Goal: Contribute content: Add original content to the website for others to see

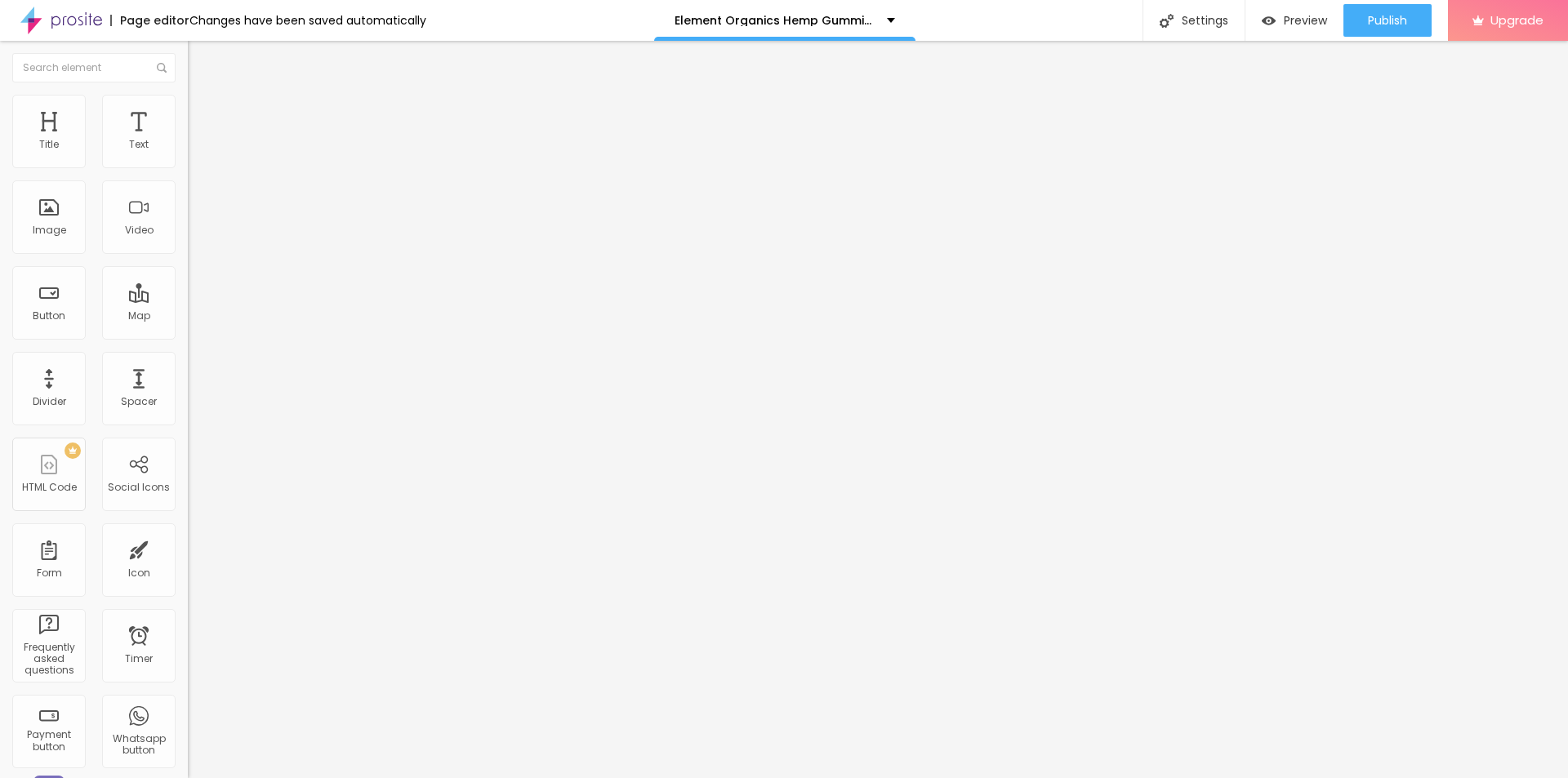
click at [188, 141] on span "Add image" at bounding box center [221, 133] width 67 height 14
click at [188, 165] on input "text" at bounding box center [286, 156] width 196 height 16
paste input "Element Organics Hemp Gummies [GEOGRAPHIC_DATA]"
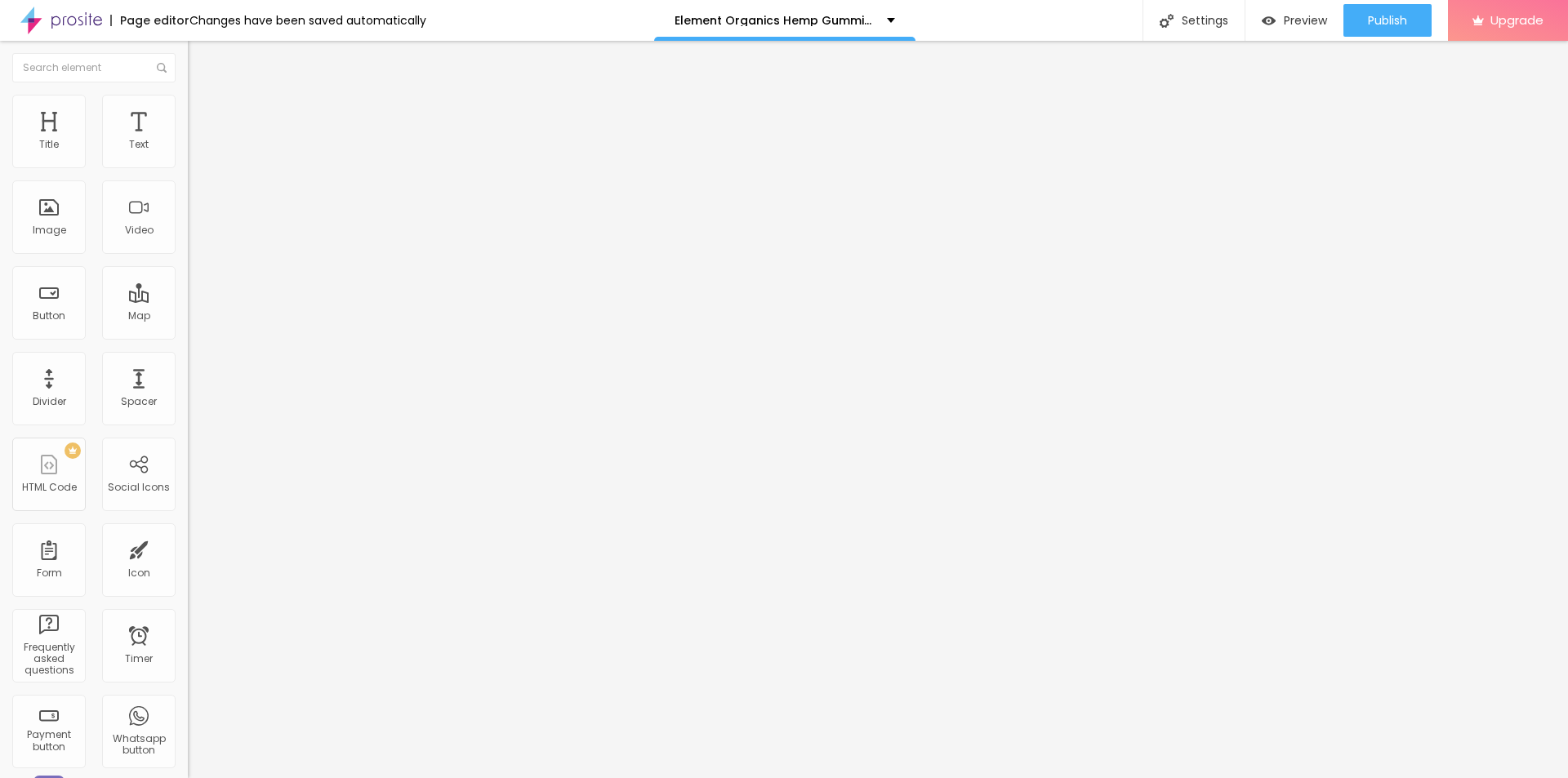
scroll to position [0, 89]
type input "Element Organics Hemp Gummies New Zealand"
click at [188, 318] on div "URL" at bounding box center [282, 313] width 188 height 9
click at [188, 335] on input "https://" at bounding box center [286, 326] width 196 height 16
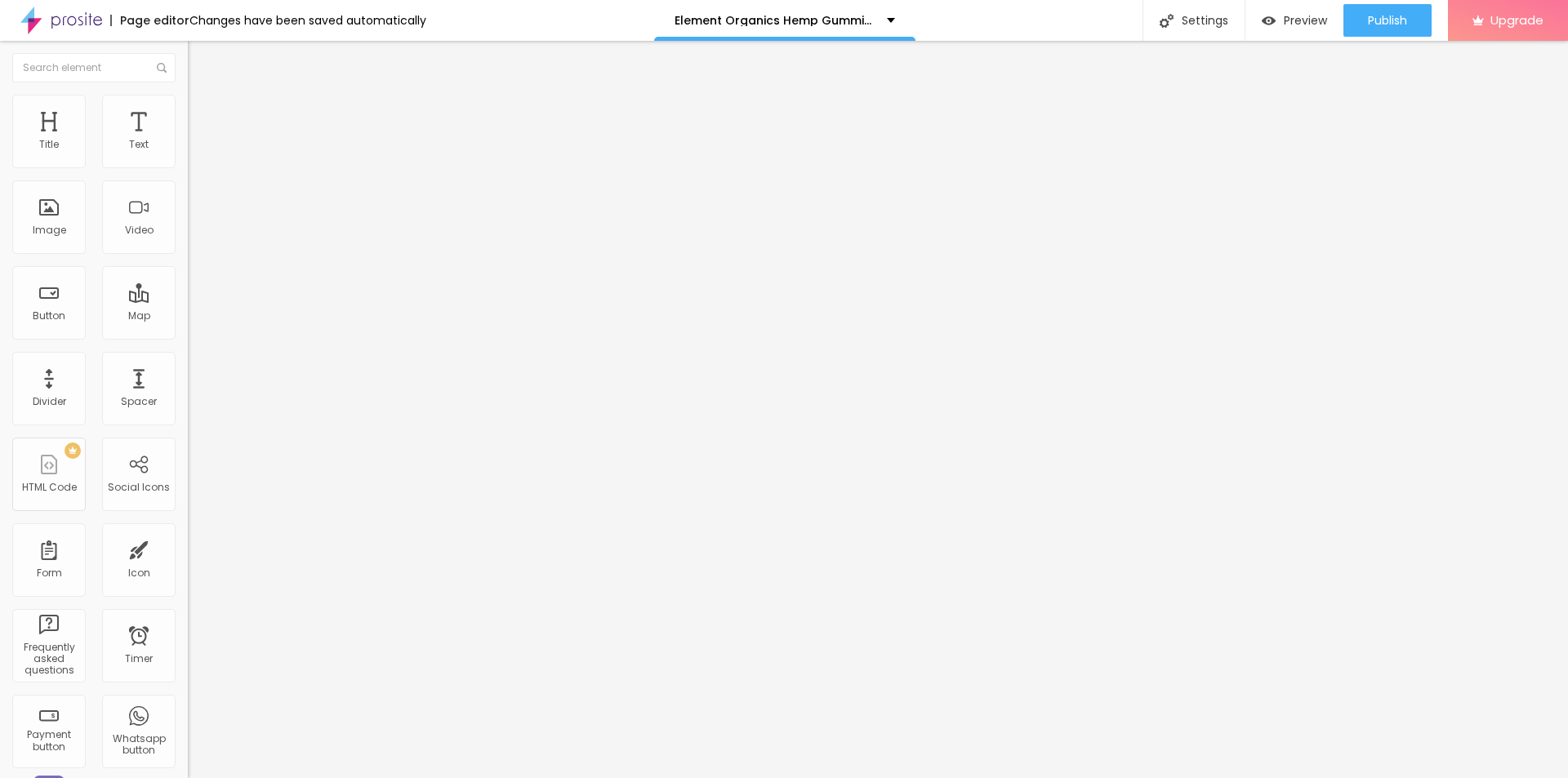
paste input "top10cbdstore.com/element-hemp-gummies-new-zealand"
type input "https://top10cbdstore.com/element-hemp-gummies-new-zealand"
click at [188, 109] on li "Style" at bounding box center [282, 102] width 188 height 16
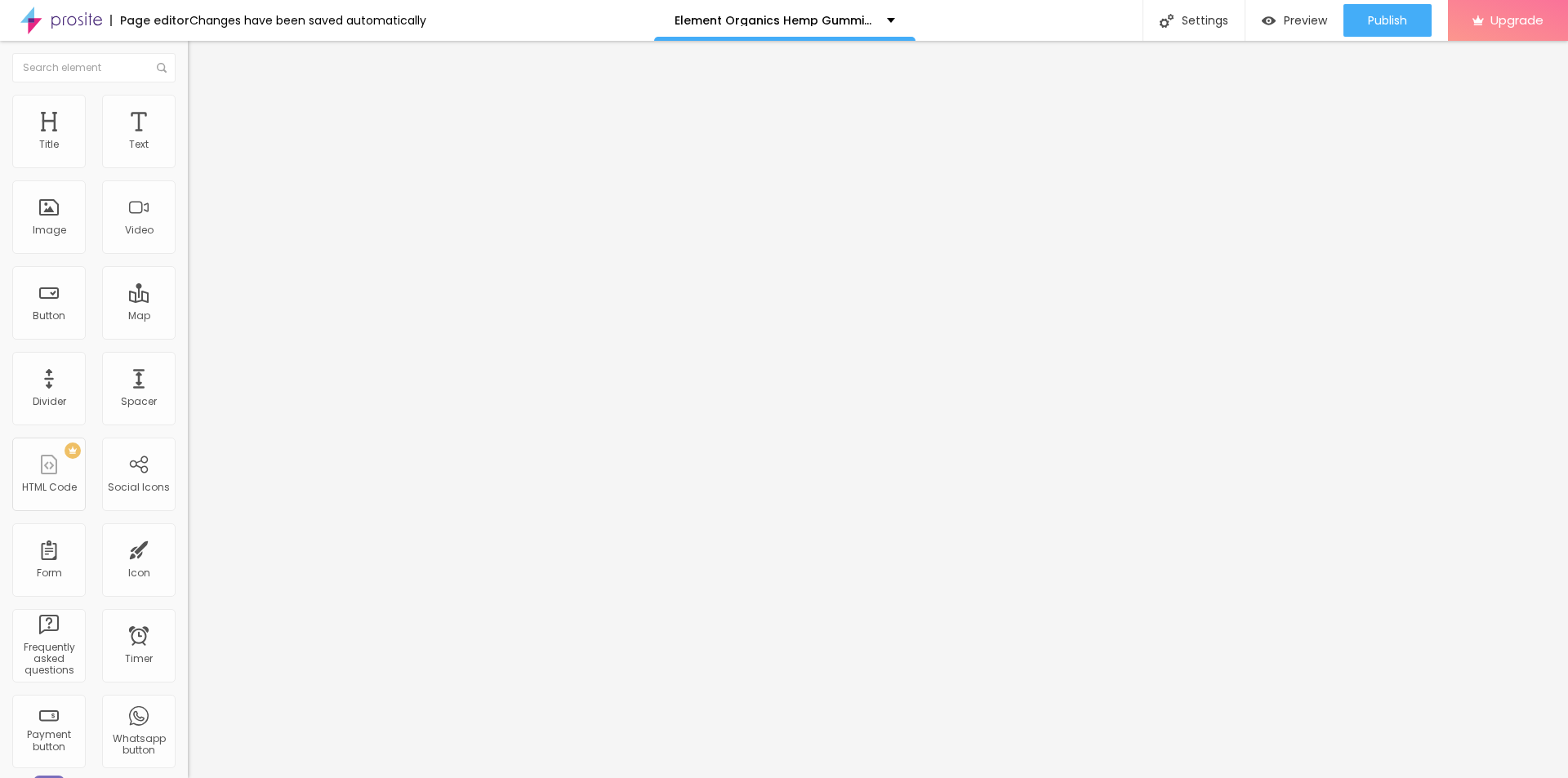
click at [188, 169] on div at bounding box center [282, 161] width 188 height 15
type input "85"
type input "80"
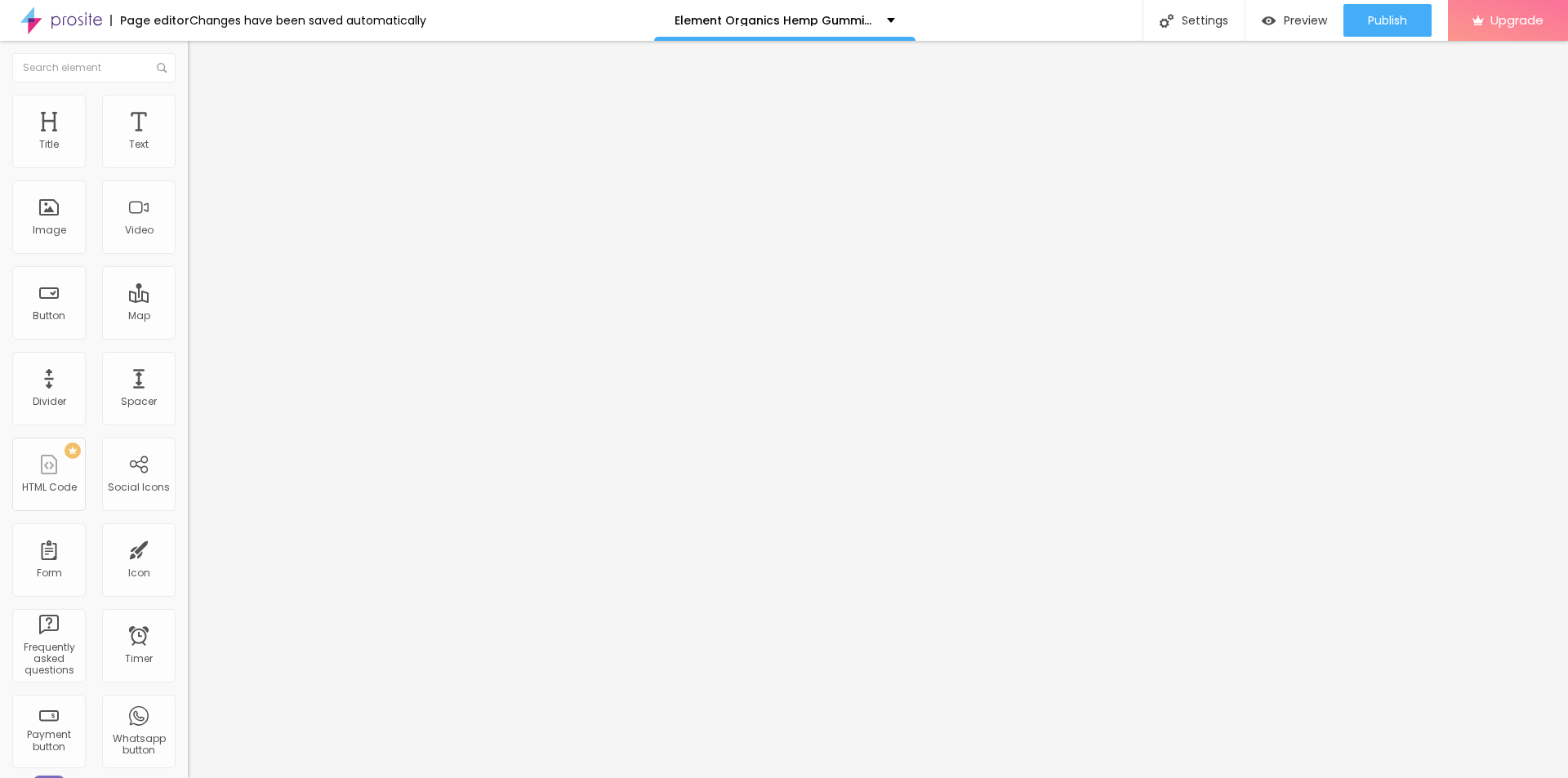
type input "80"
type input "75"
type input "70"
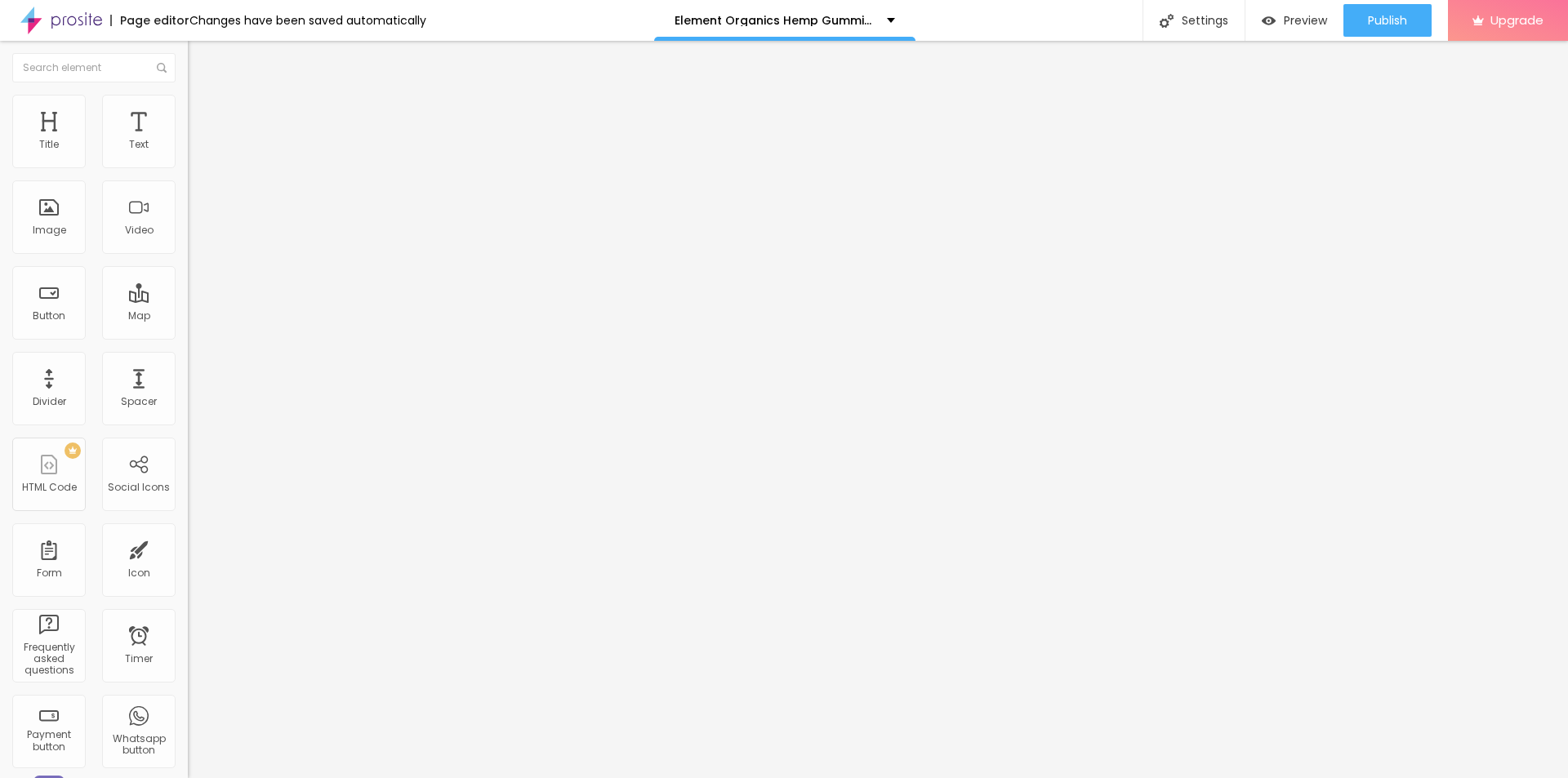
type input "65"
drag, startPoint x: 173, startPoint y: 176, endPoint x: 108, endPoint y: 177, distance: 65.0
type input "65"
click at [188, 167] on input "range" at bounding box center [240, 160] width 106 height 13
click at [188, 242] on button "button" at bounding box center [199, 233] width 23 height 17
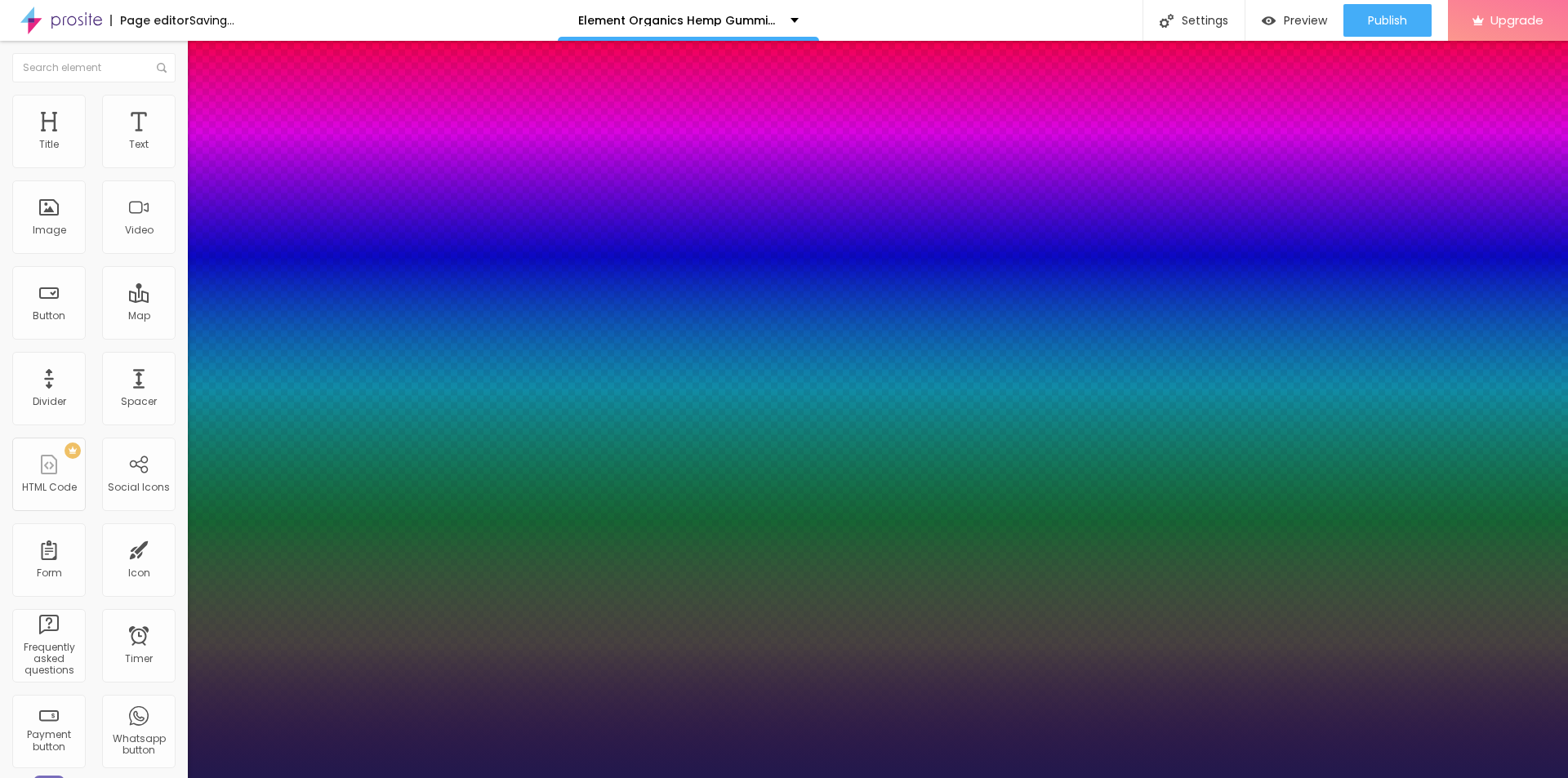
type input "1"
type input "29"
type input "1"
type input "35"
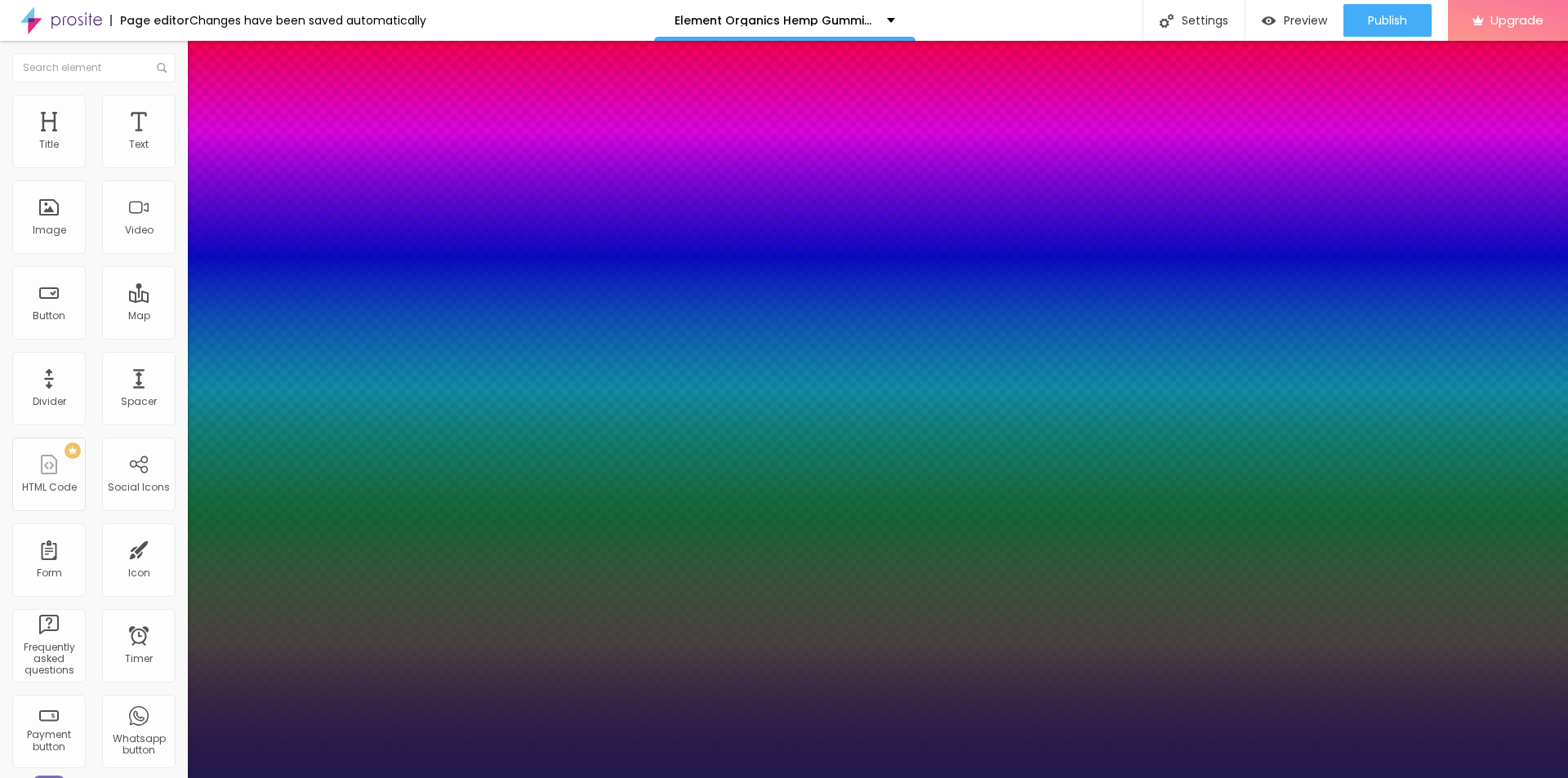
type input "35"
type input "1"
type input "36"
type input "1"
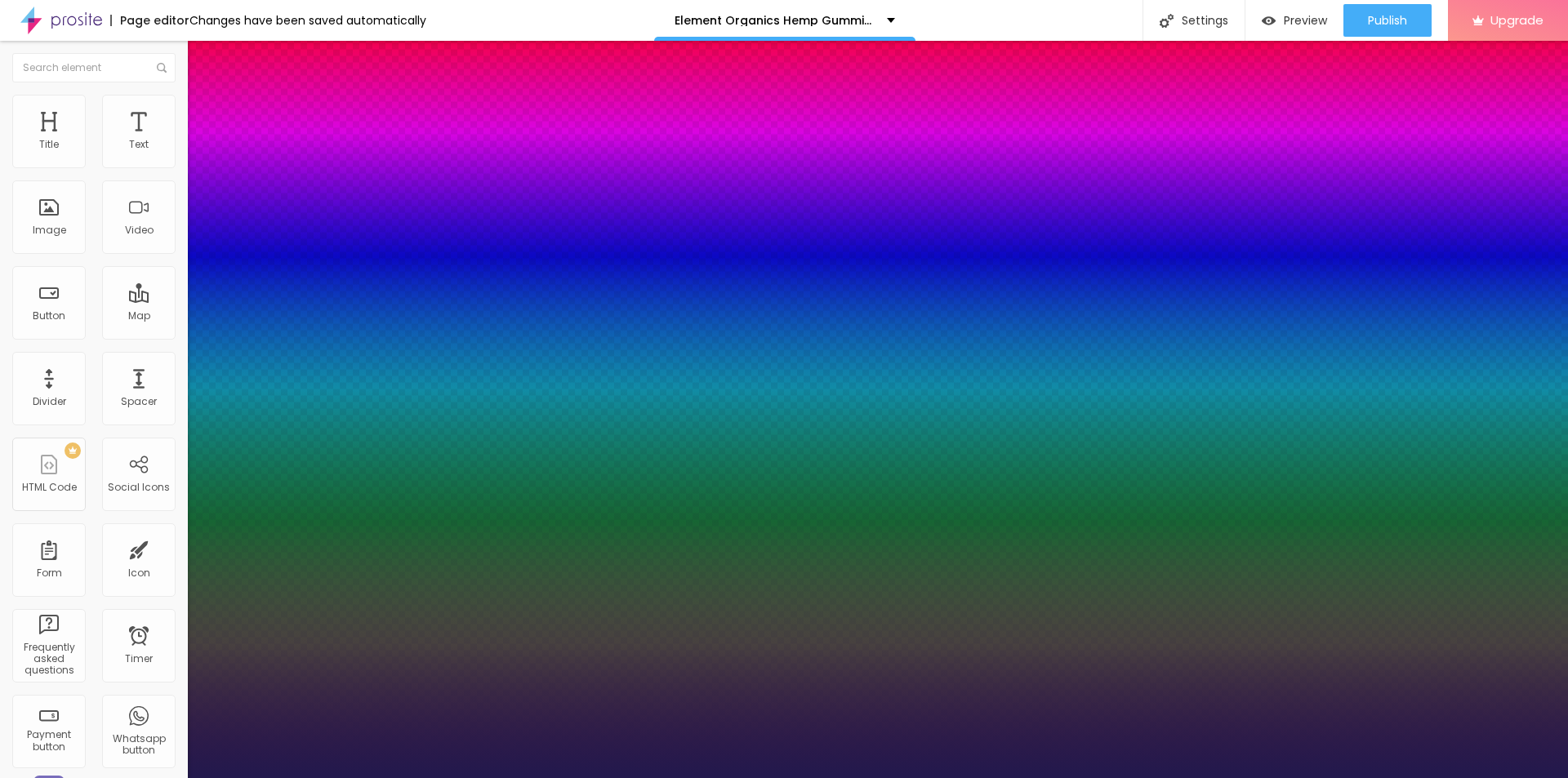
type input "37"
type input "1"
type input "38"
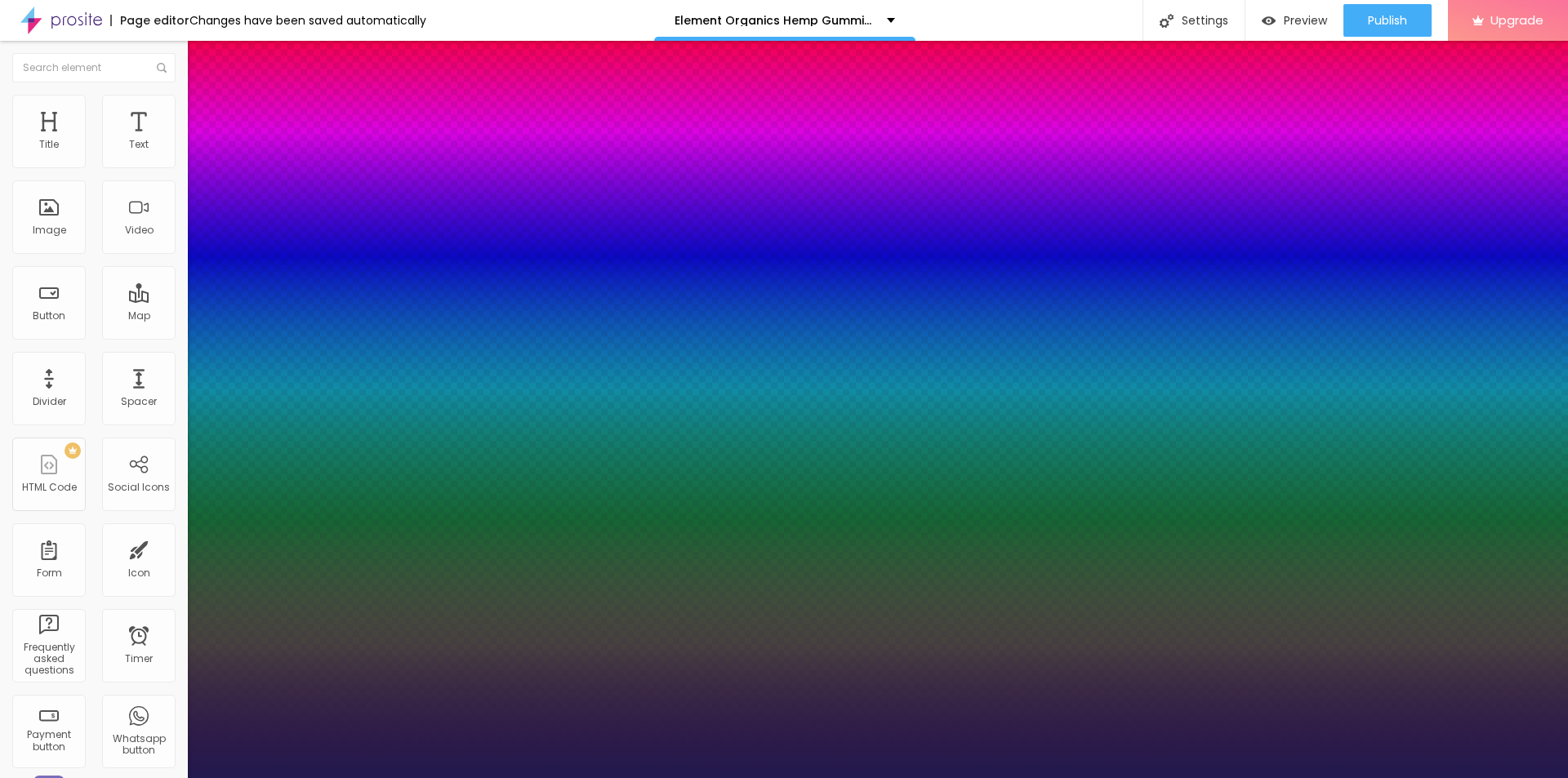
type input "1"
type input "39"
type input "1"
type input "40"
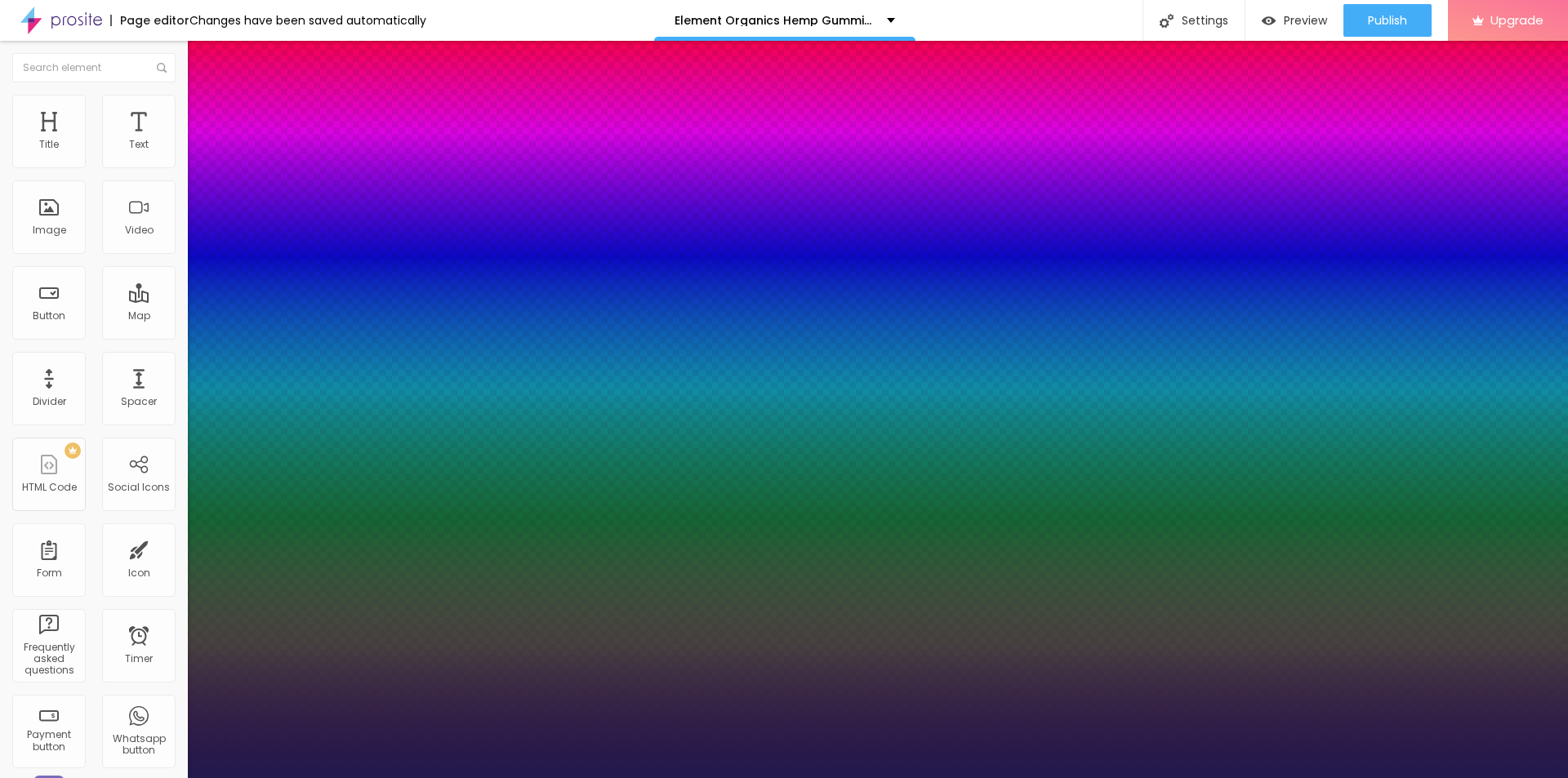
type input "40"
type input "1"
drag, startPoint x: 222, startPoint y: 458, endPoint x: 251, endPoint y: 460, distance: 29.1
type input "40"
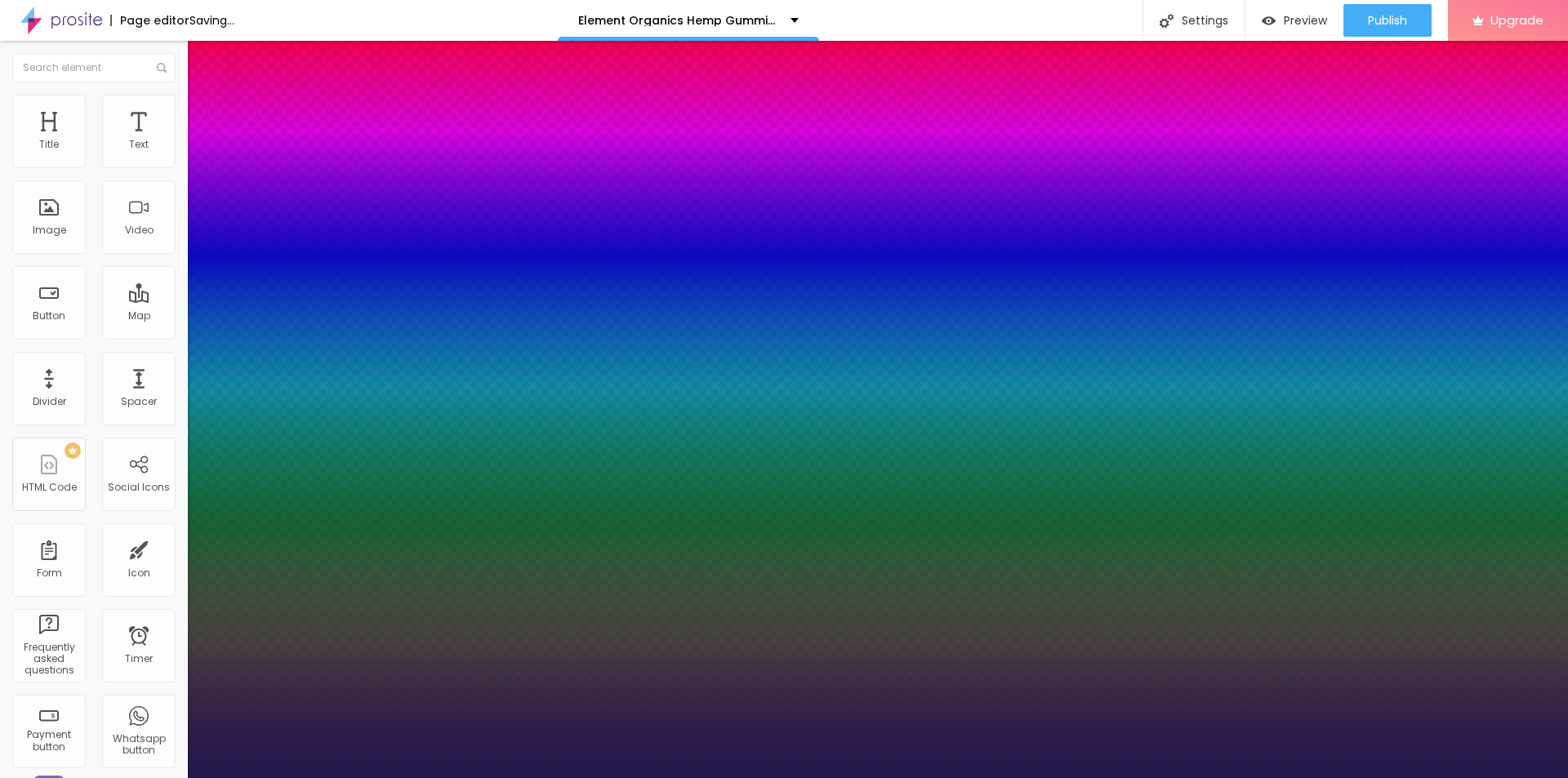
type input "1"
click at [657, 777] on div at bounding box center [784, 778] width 1568 height 0
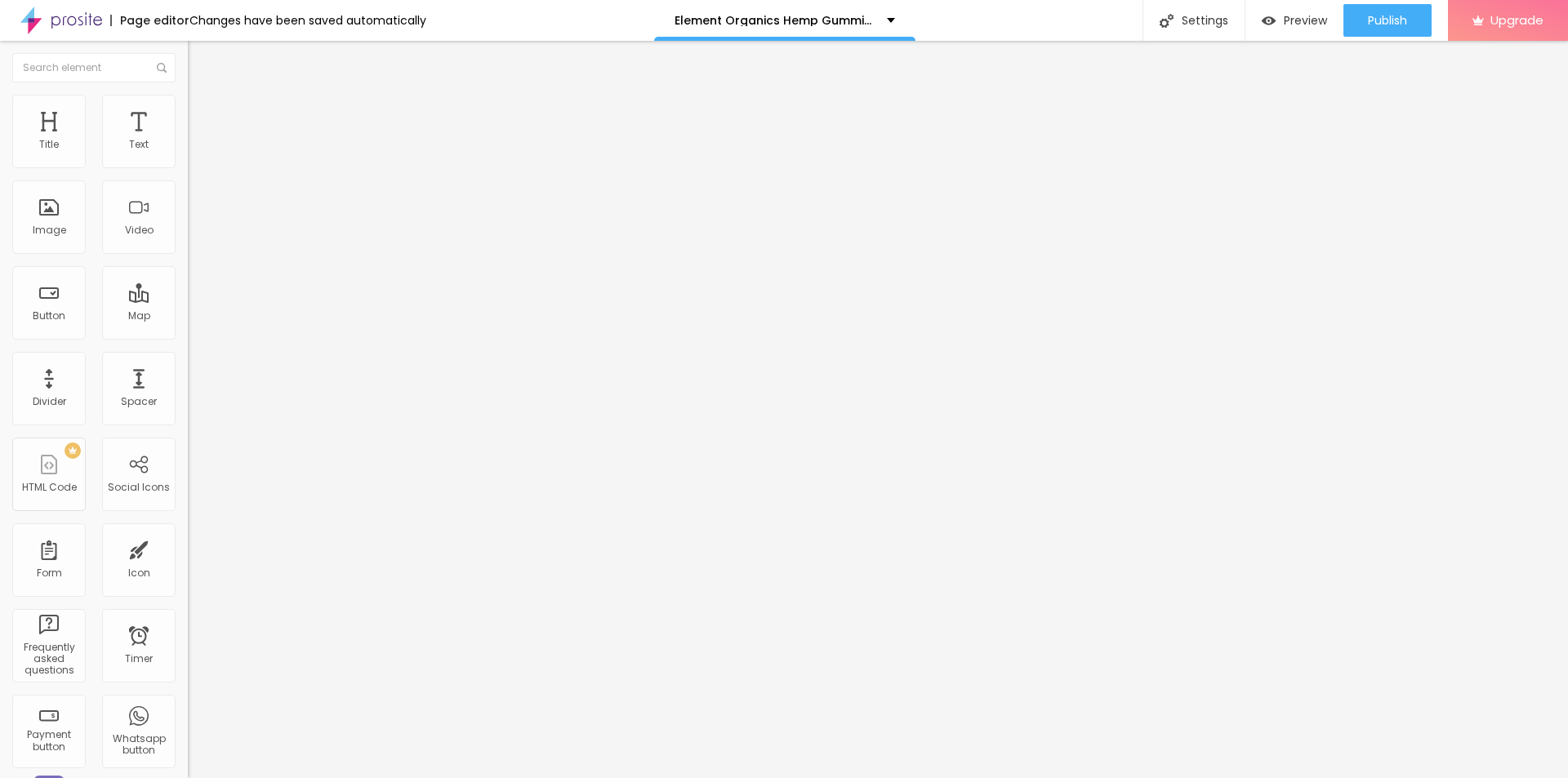
click at [188, 141] on span "Add image" at bounding box center [221, 133] width 67 height 14
click at [188, 165] on input "text" at bounding box center [286, 156] width 196 height 16
paste input "Element Organics Hemp Gummies New Zealand"
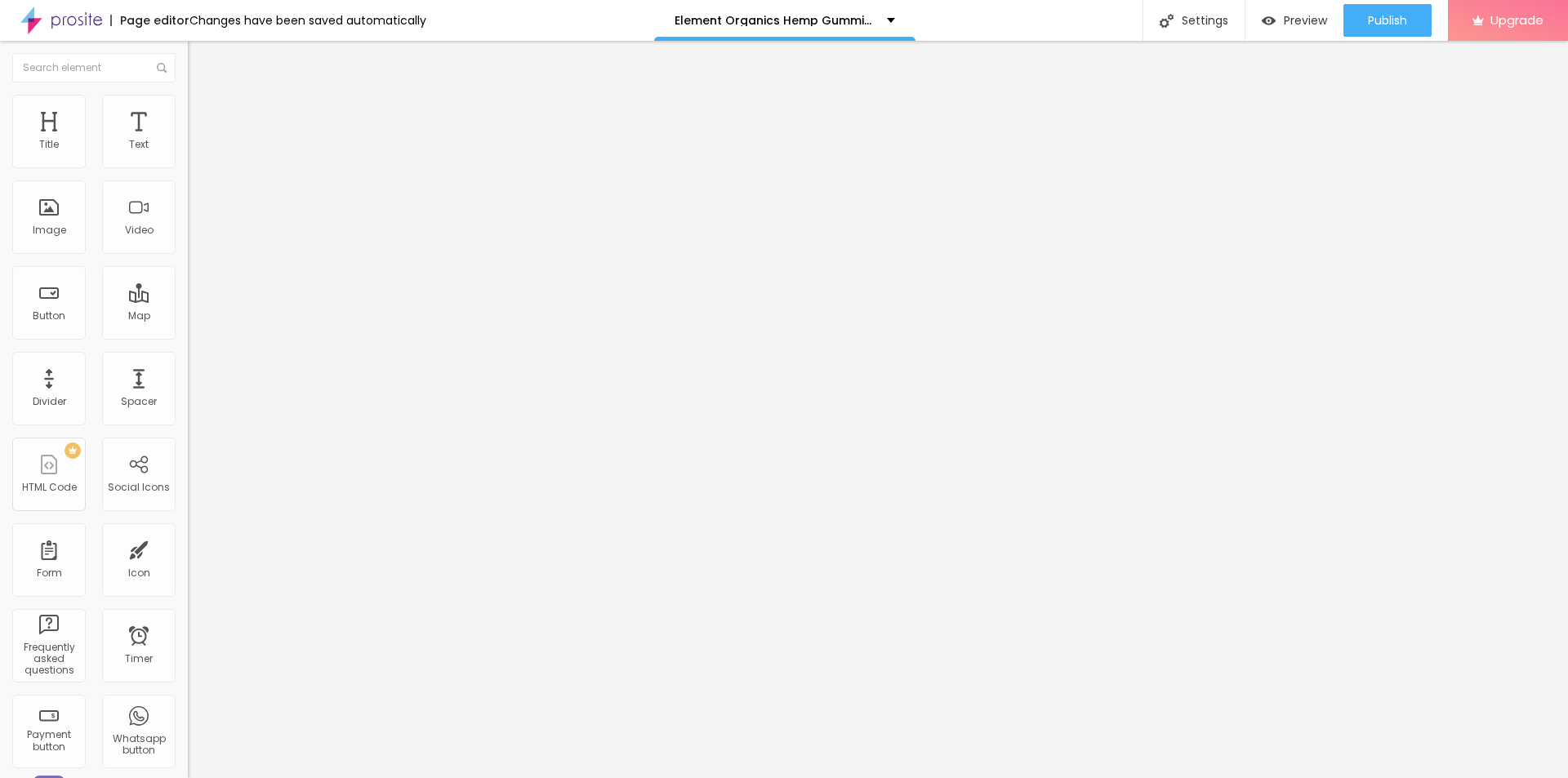
scroll to position [0, 89]
type input "Element Organics Hemp Gummies New Zealand"
click at [188, 335] on input "https://" at bounding box center [286, 326] width 196 height 16
paste input "top10cbdstore.com/element-hemp-gummies-new-zealand"
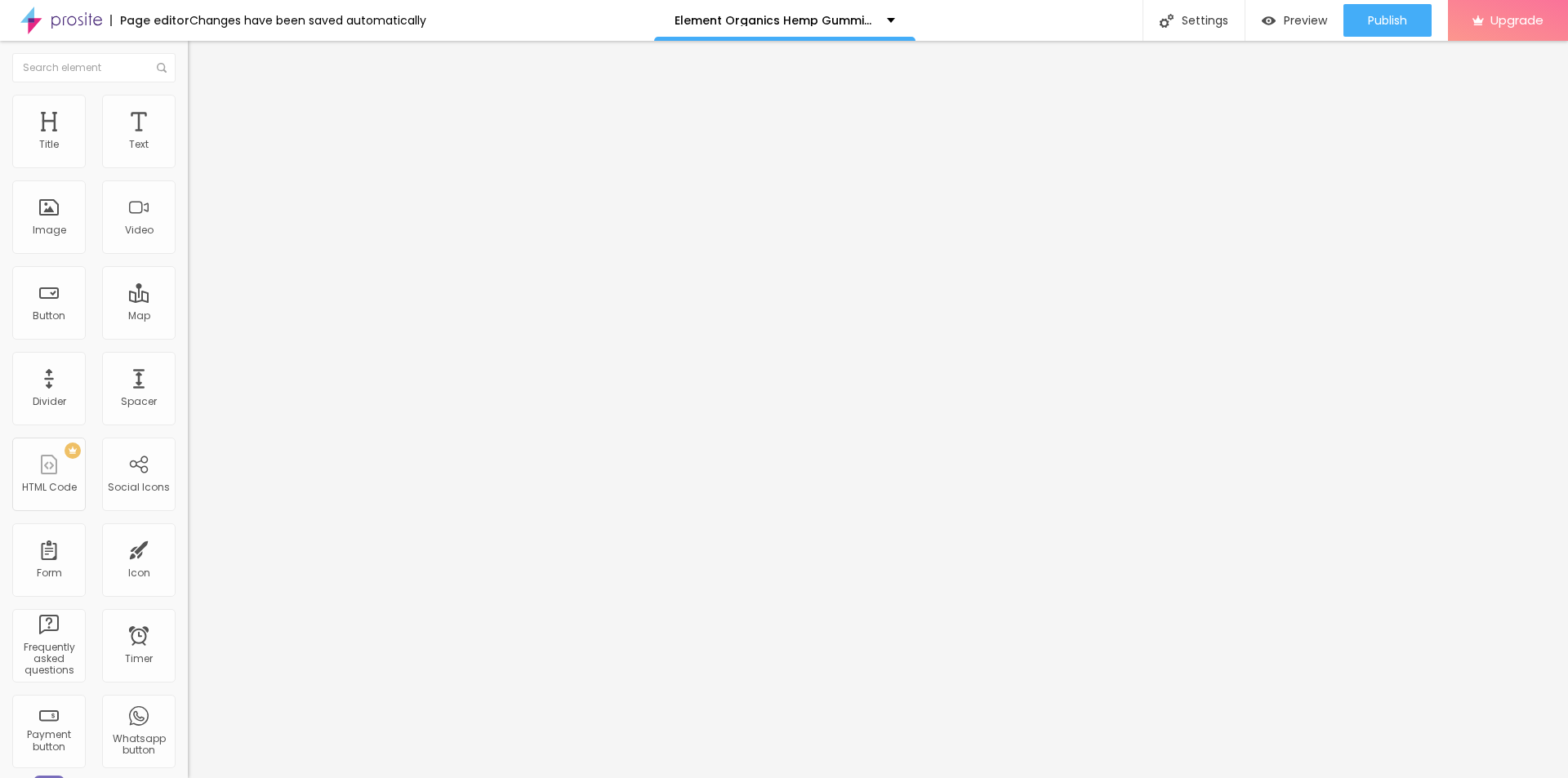
scroll to position [0, 187]
type input "https://top10cbdstore.com/element-hemp-gummies-new-zealand"
click at [188, 94] on img at bounding box center [195, 101] width 15 height 15
type input "95"
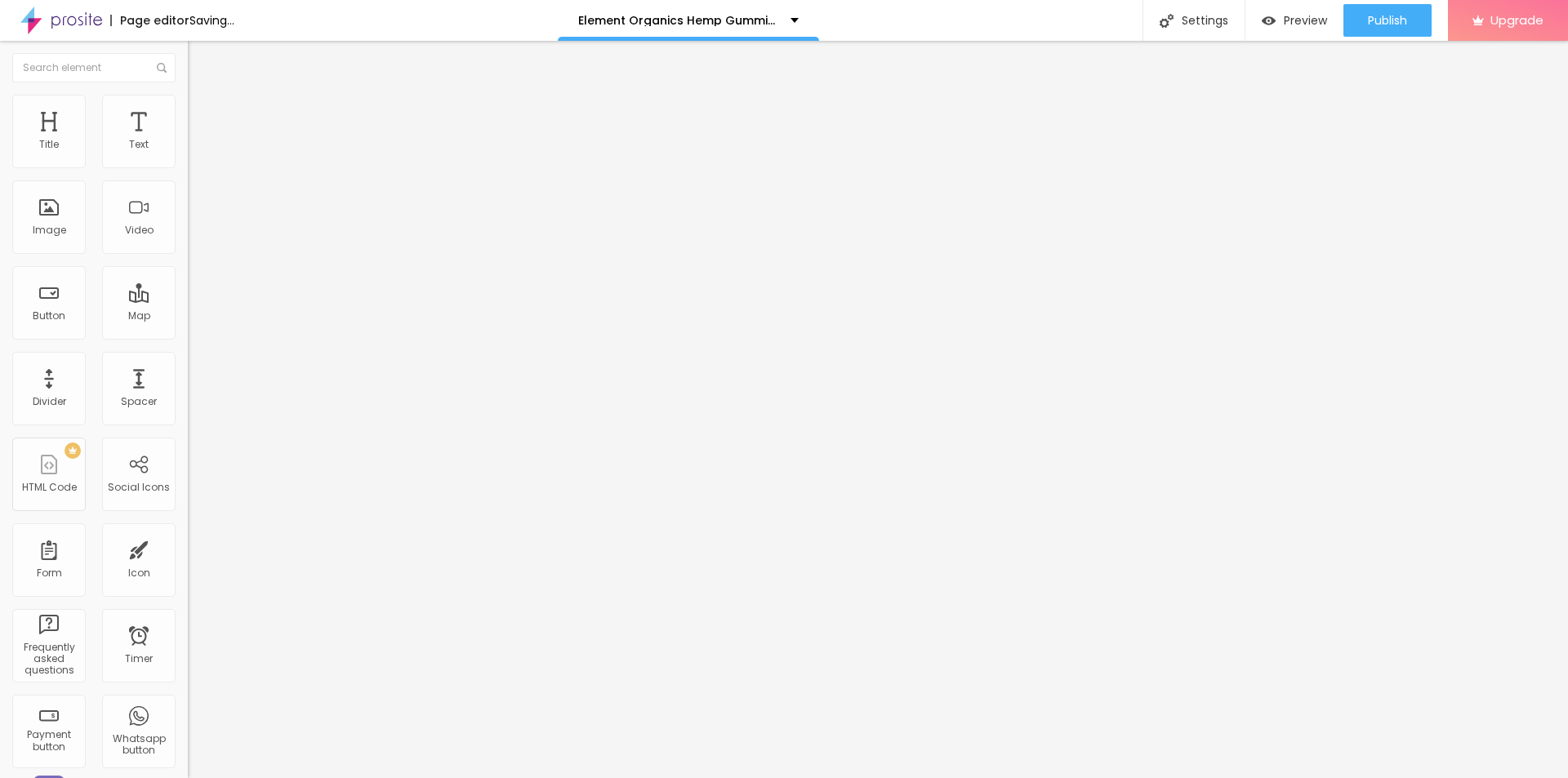
type input "95"
type input "85"
type input "80"
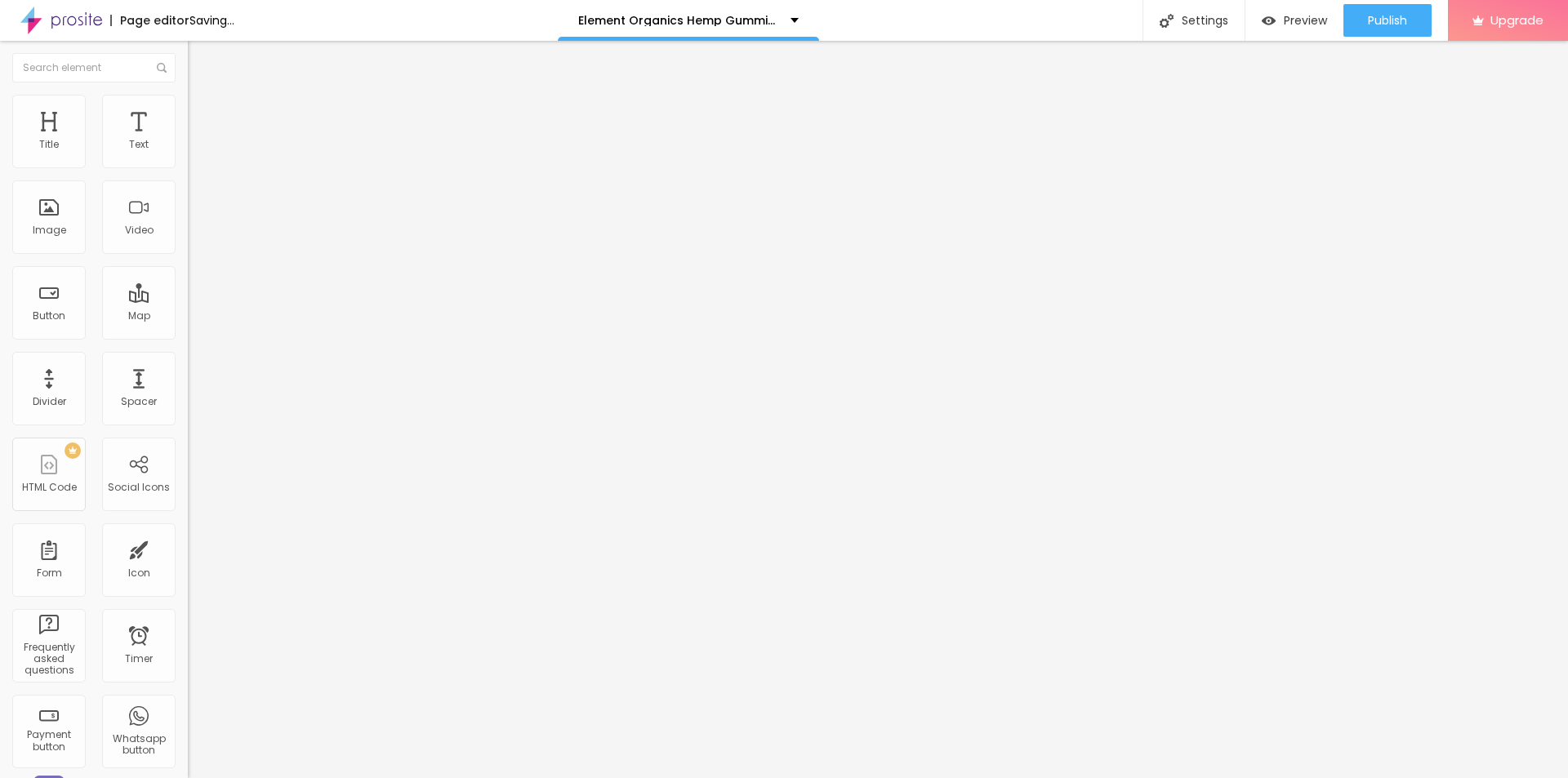
type input "75"
type input "70"
type input "65"
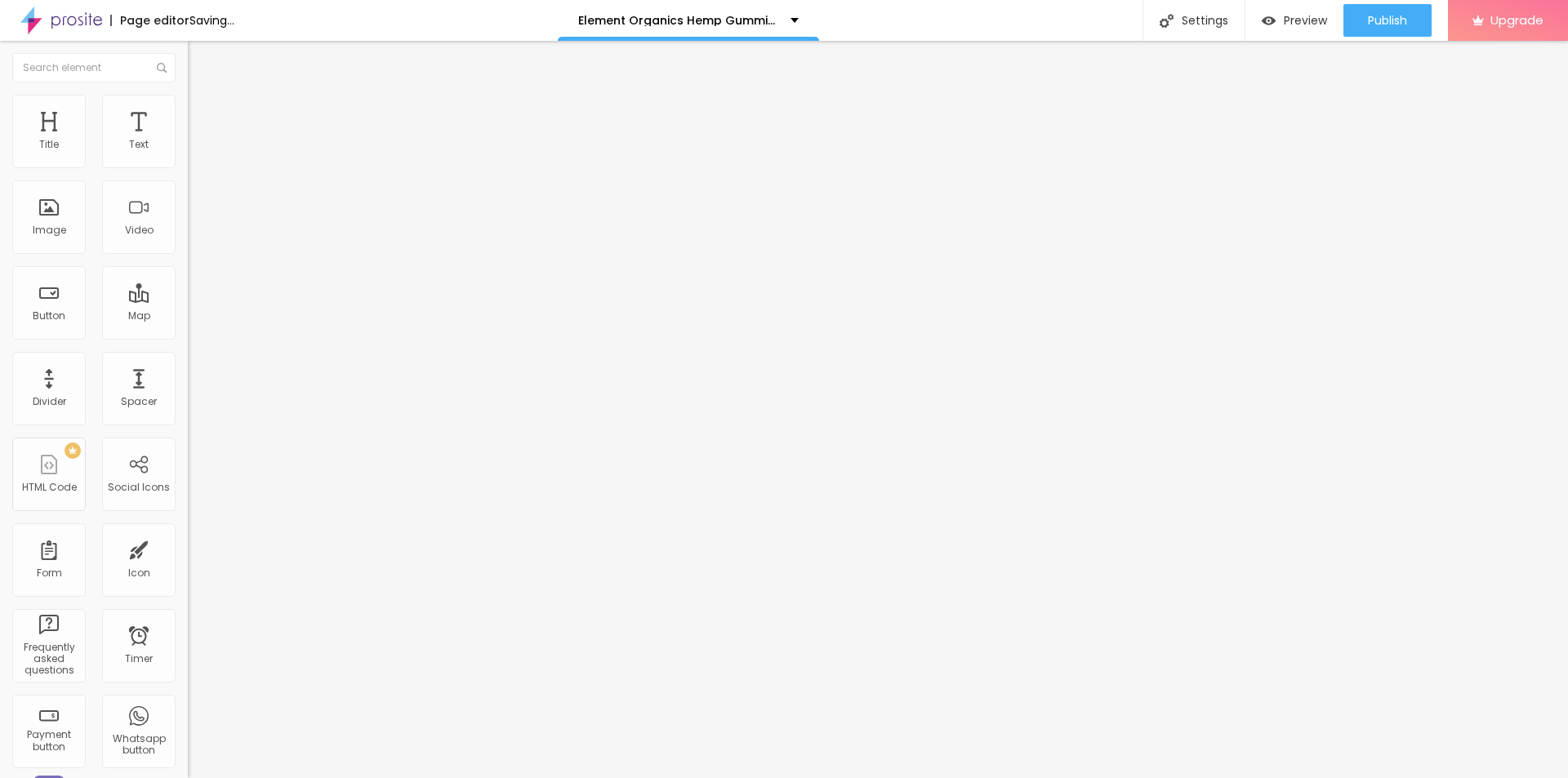
type input "65"
type input "60"
type input "55"
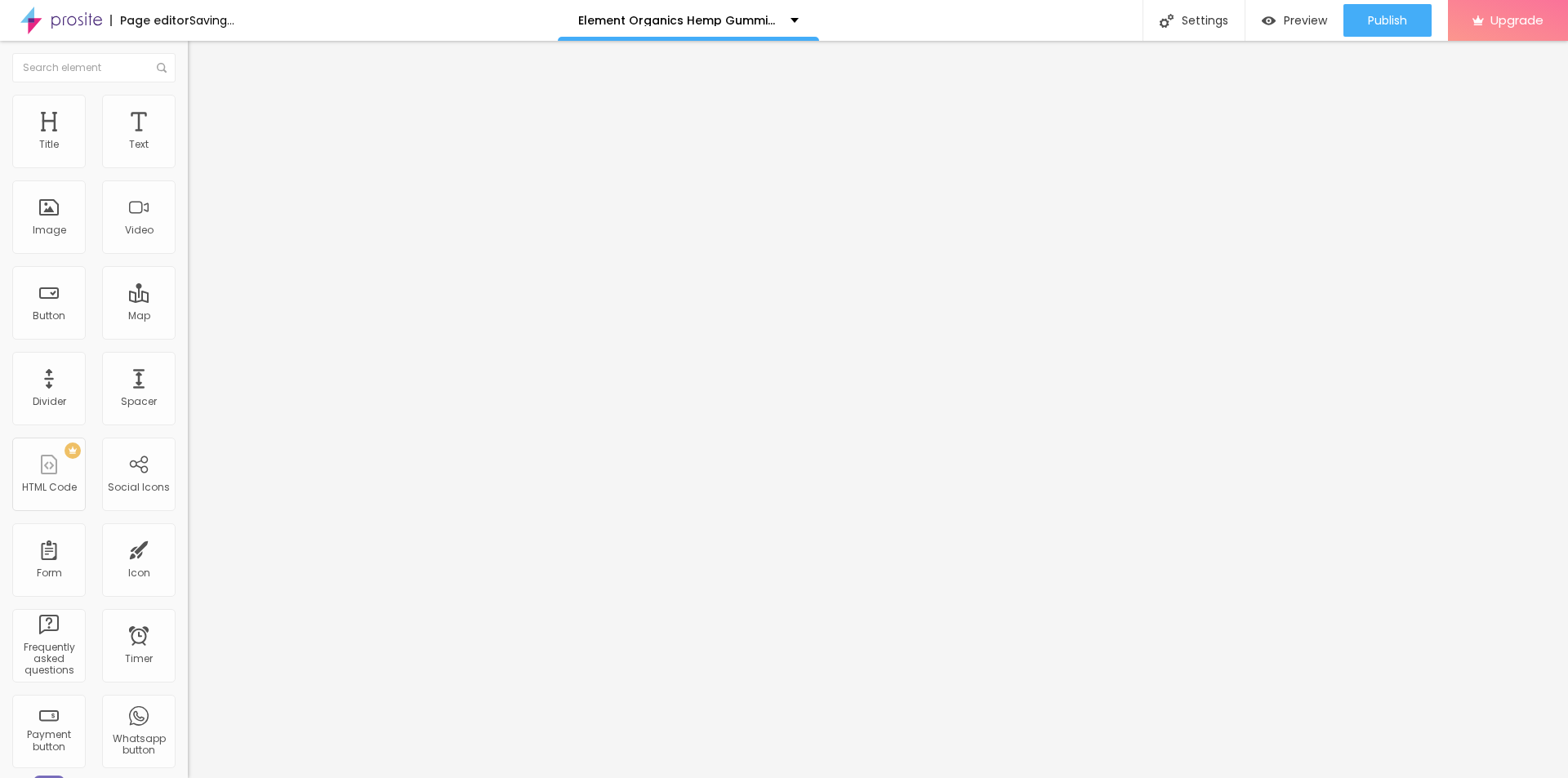
type input "50"
type input "45"
type input "40"
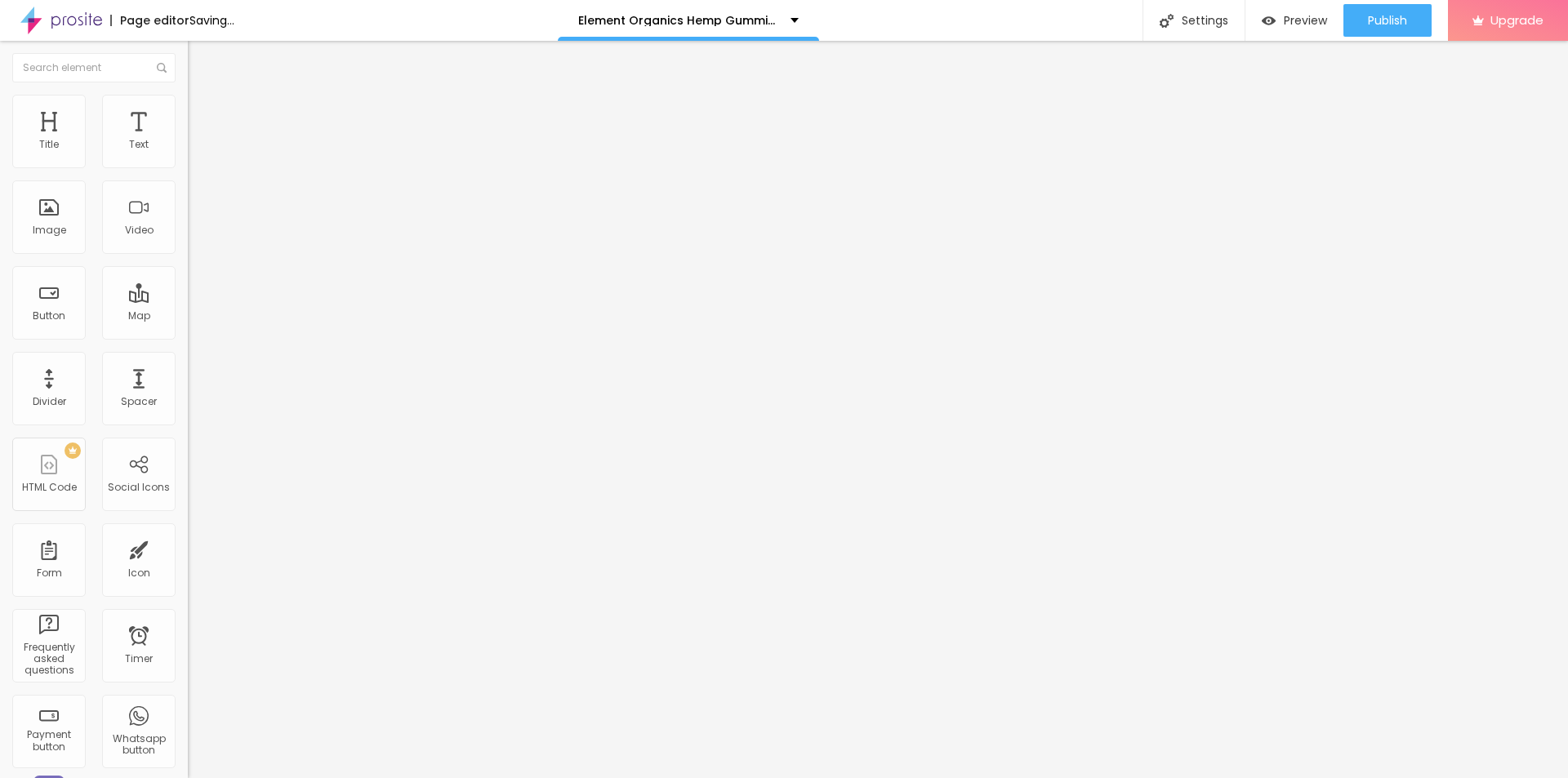
type input "40"
type input "35"
type input "30"
drag, startPoint x: 169, startPoint y: 175, endPoint x: 48, endPoint y: 172, distance: 121.0
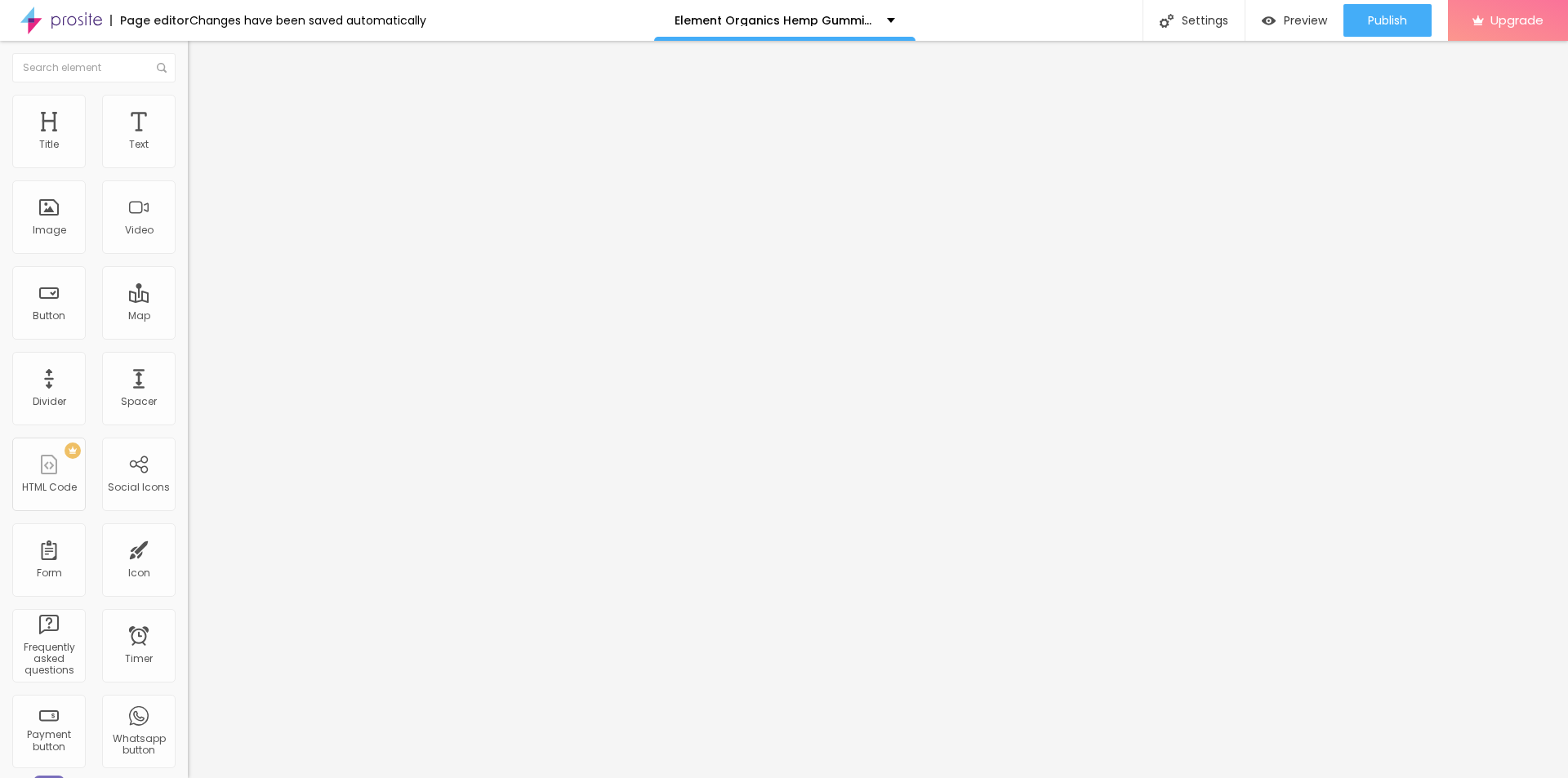
type input "30"
click at [188, 167] on input "range" at bounding box center [240, 160] width 106 height 13
click at [1196, 32] on div "Settings" at bounding box center [1193, 21] width 102 height 41
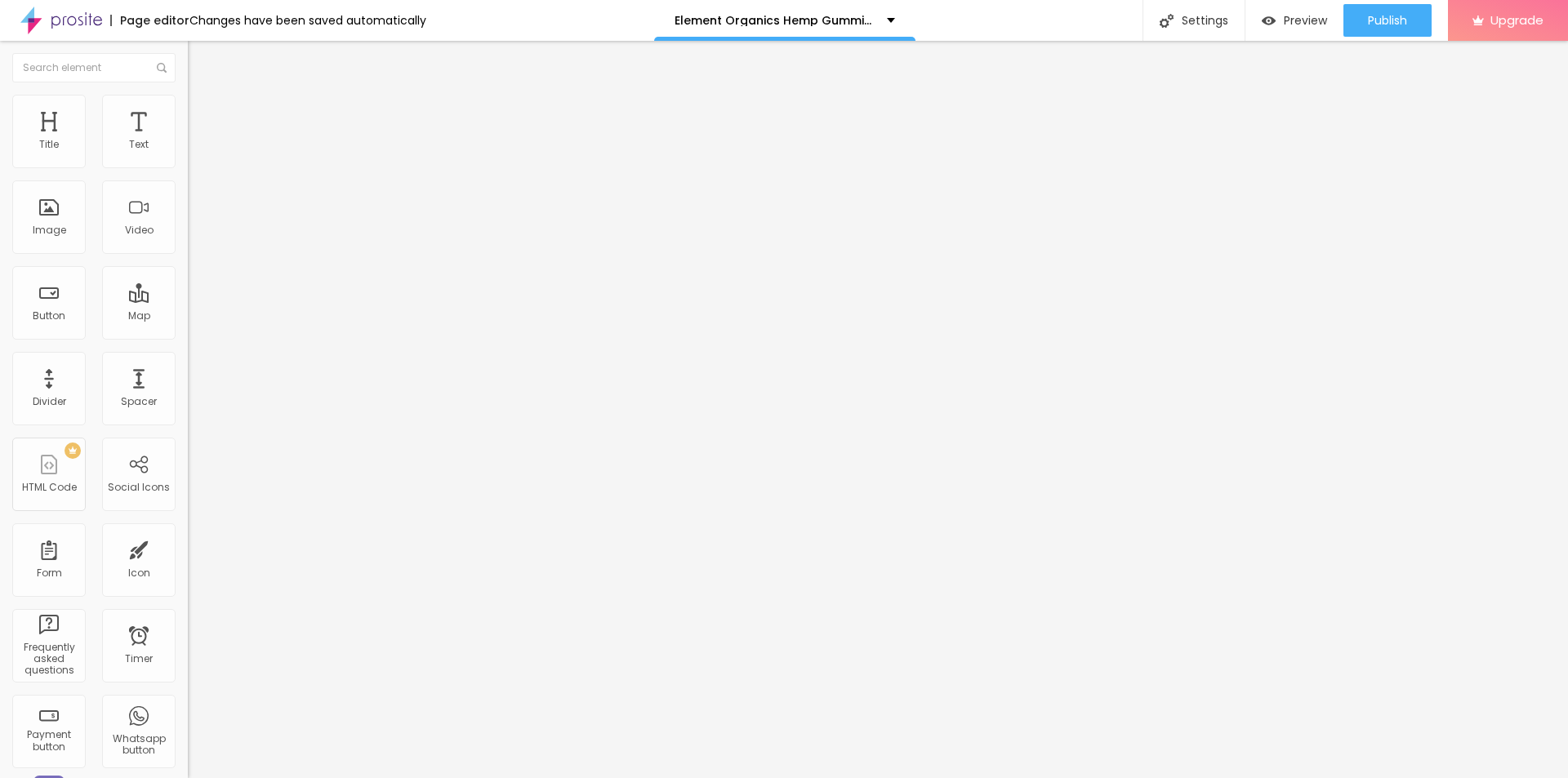
paste input "Element Organics Hemp Gummies New Zealand"
paste input "(Official™) - Is It Worth the Hype?"
type input "Element Organics Hemp Gummies New Zealand (Official™) - Is It Worth the Hype?"
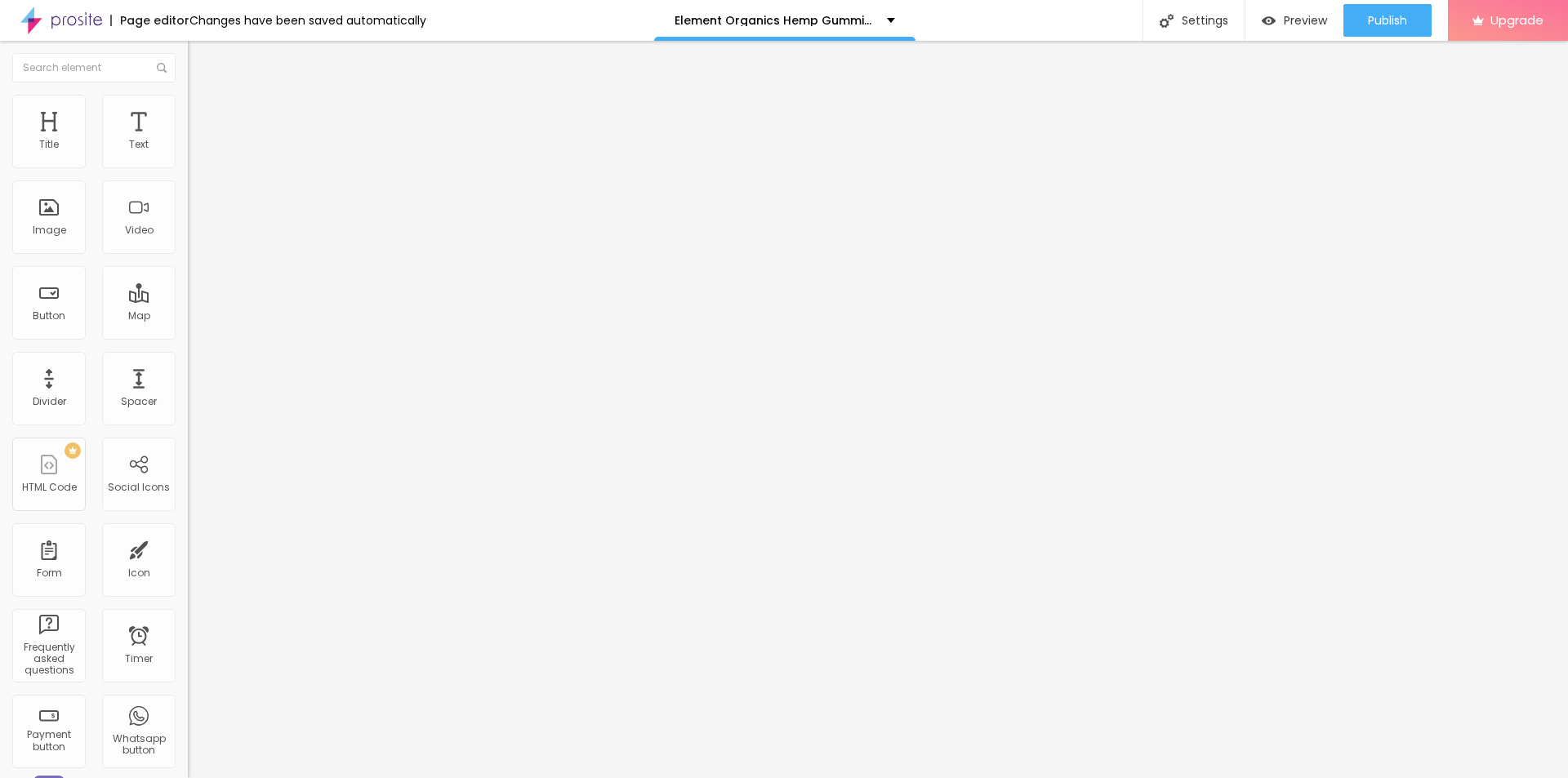
scroll to position [0, 0]
paste textarea "Element Organics Hemp Gummies are available for purchase through their official…"
type textarea "Element Organics Hemp Gummies are available for purchase through their official…"
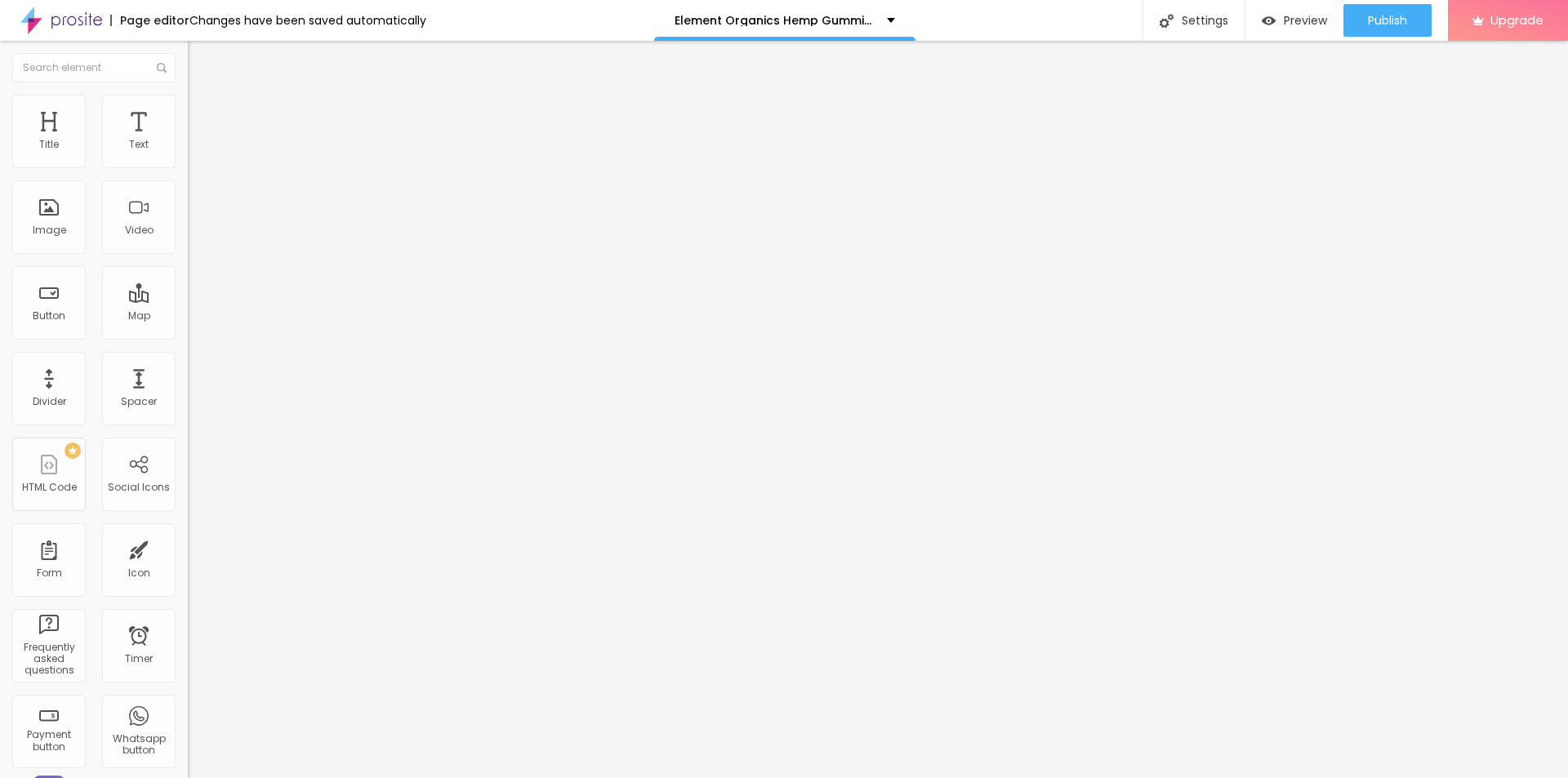
drag, startPoint x: 909, startPoint y: 366, endPoint x: 572, endPoint y: 366, distance: 337.0
paste textarea "Element Organics Hemp Gummies New Zealand"
type textarea "Element Organics Hemp Gummies New Zealand"
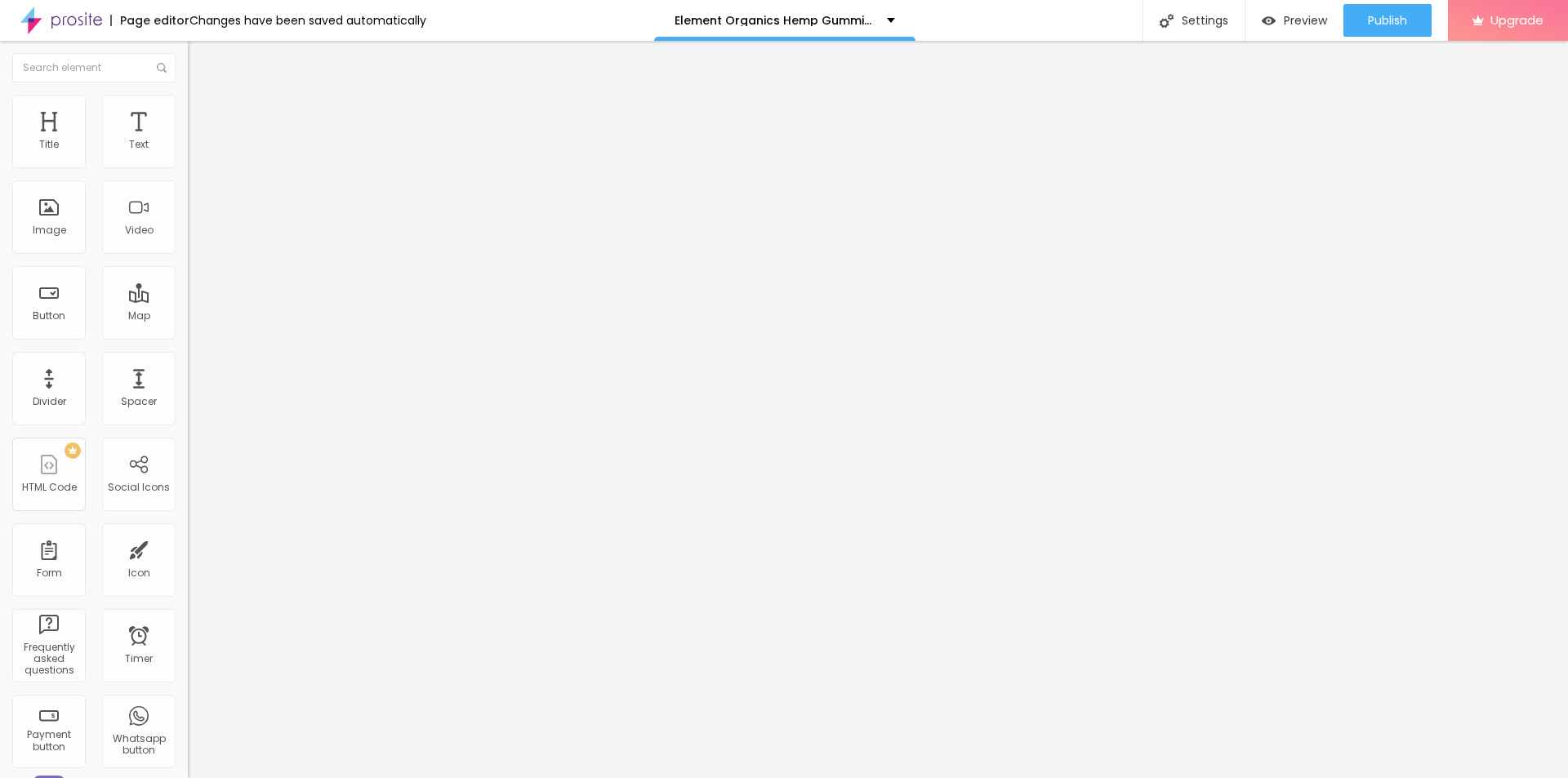
click at [1395, 25] on span "Publish" at bounding box center [1388, 20] width 39 height 13
click at [1383, 9] on div "Publish" at bounding box center [1388, 21] width 39 height 33
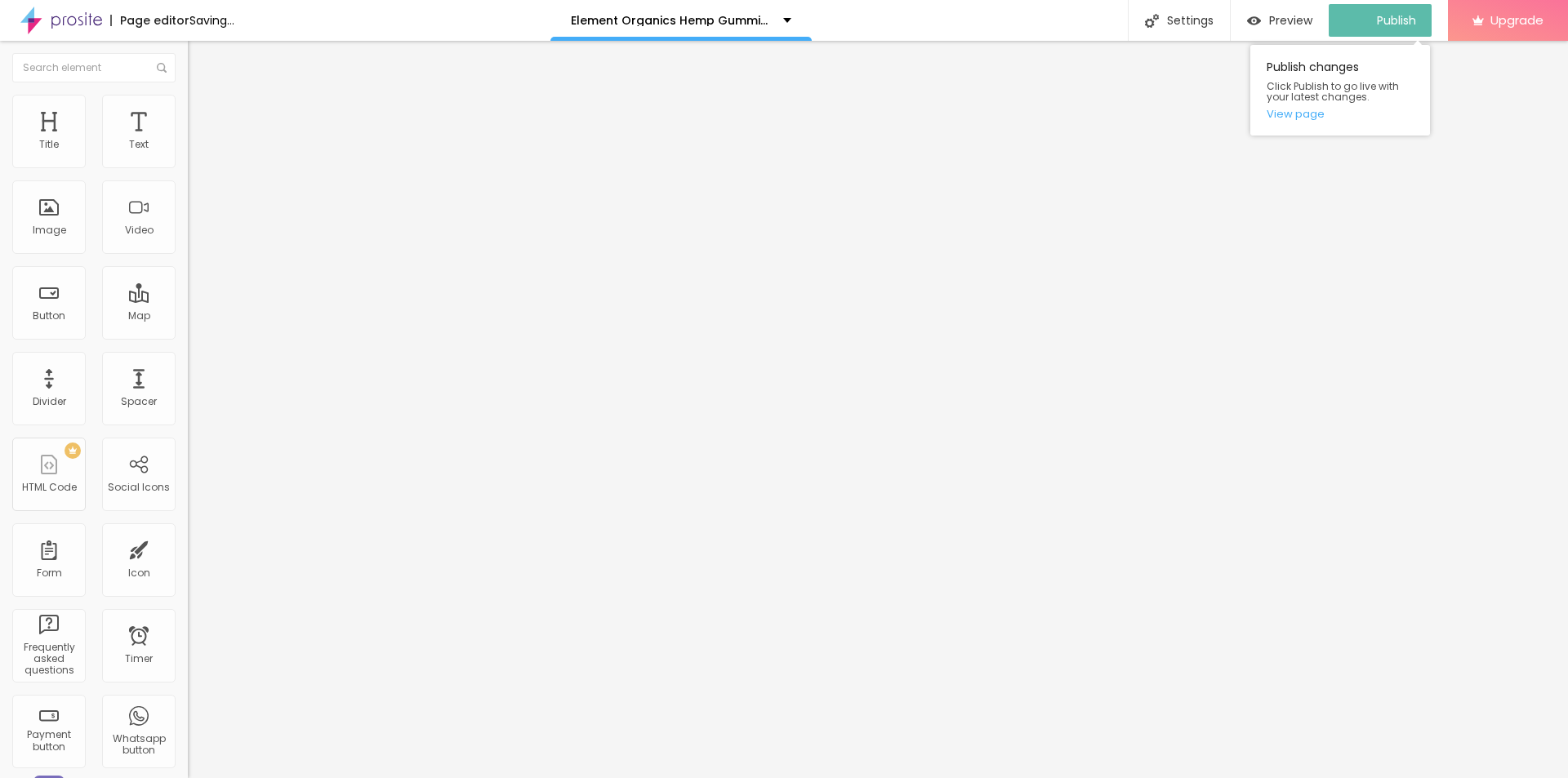
click at [1309, 106] on div "Publish changes Click Publish to go live with your latest changes. View page" at bounding box center [1340, 90] width 179 height 91
click at [1303, 119] on link "View page" at bounding box center [1340, 114] width 147 height 10
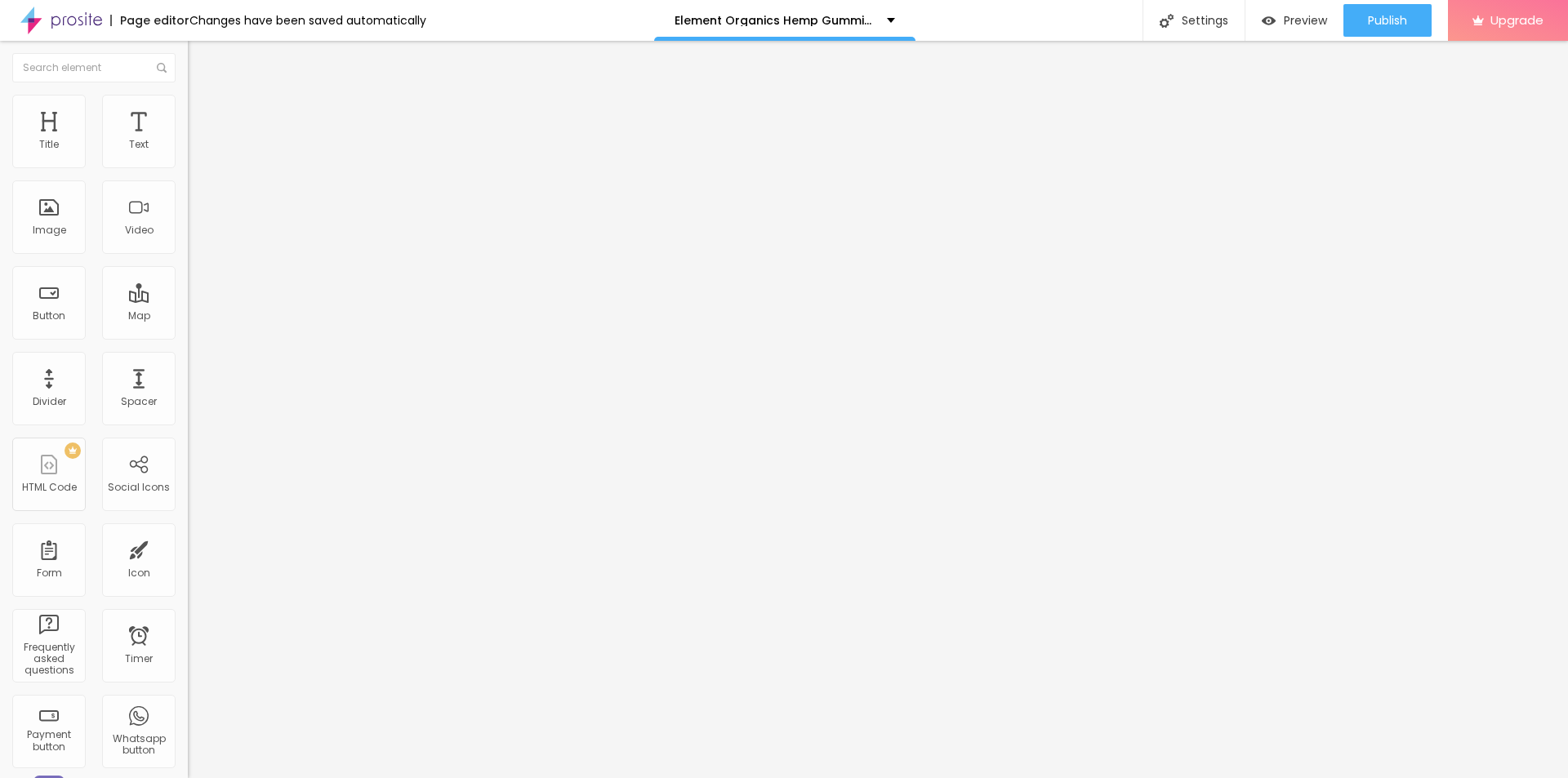
click at [194, 237] on icon "button" at bounding box center [198, 232] width 9 height 9
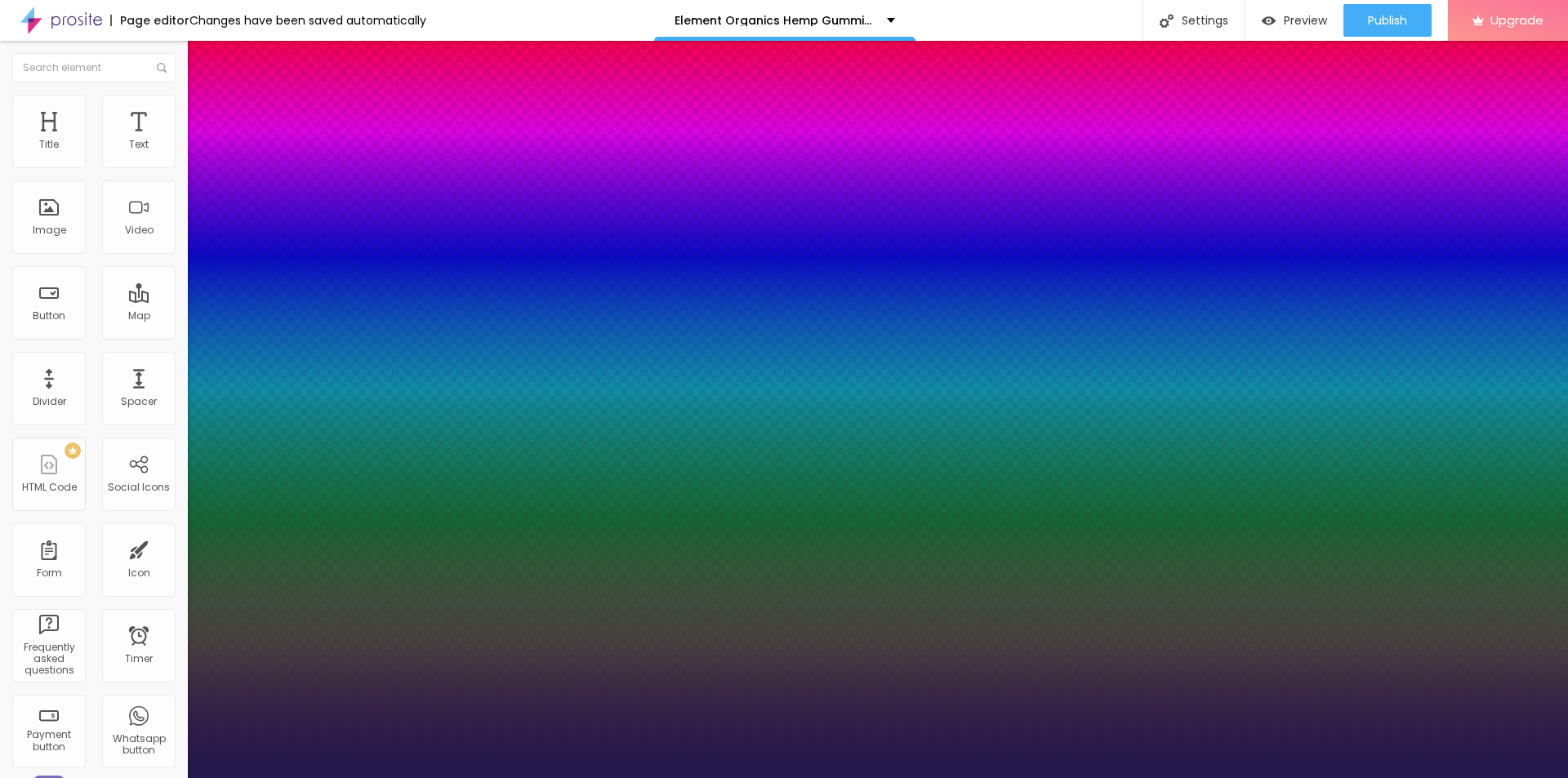
type input "1"
type input "37"
type input "1"
type input "40"
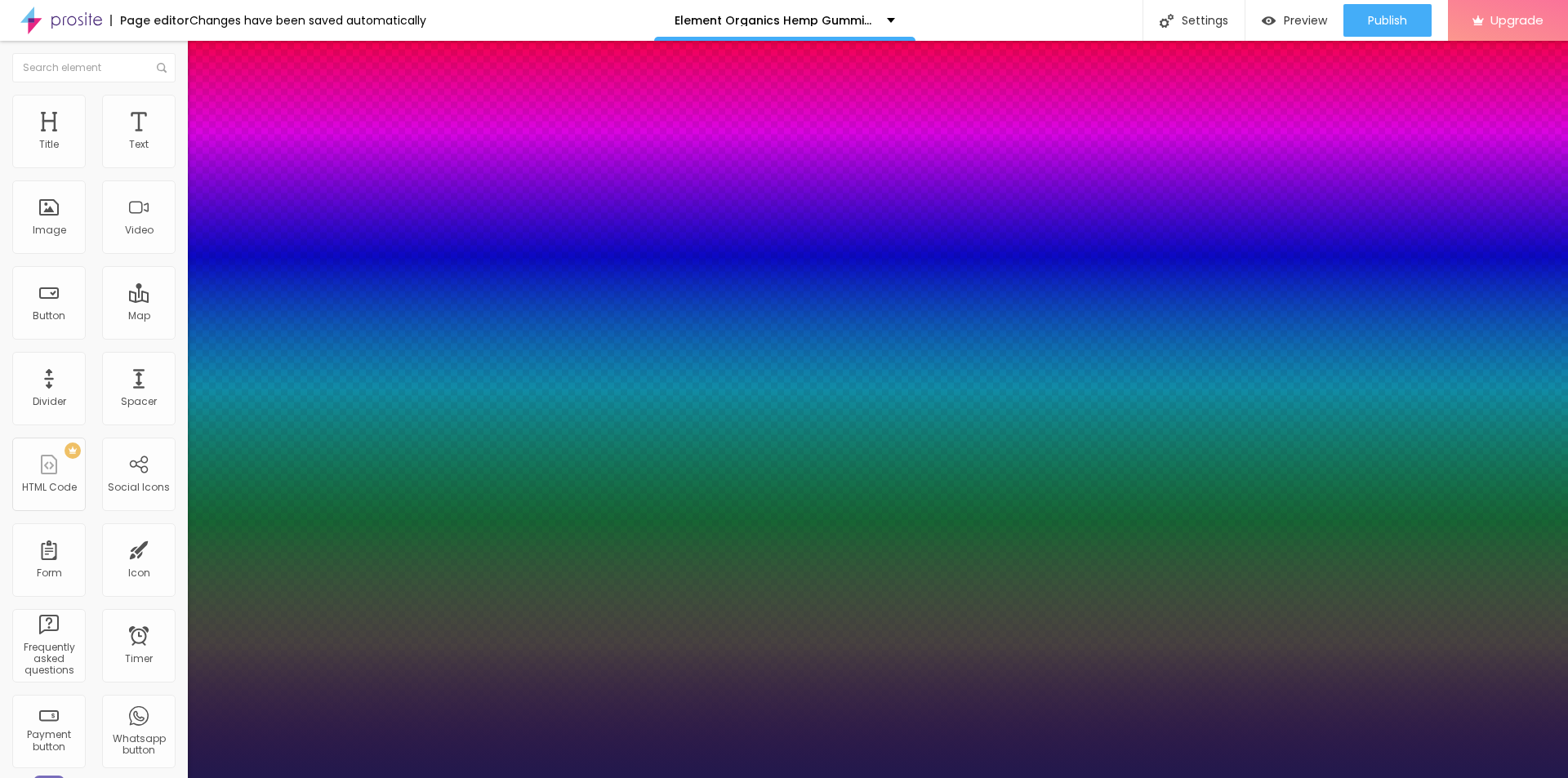
type input "40"
type input "1"
type input "43"
type input "1"
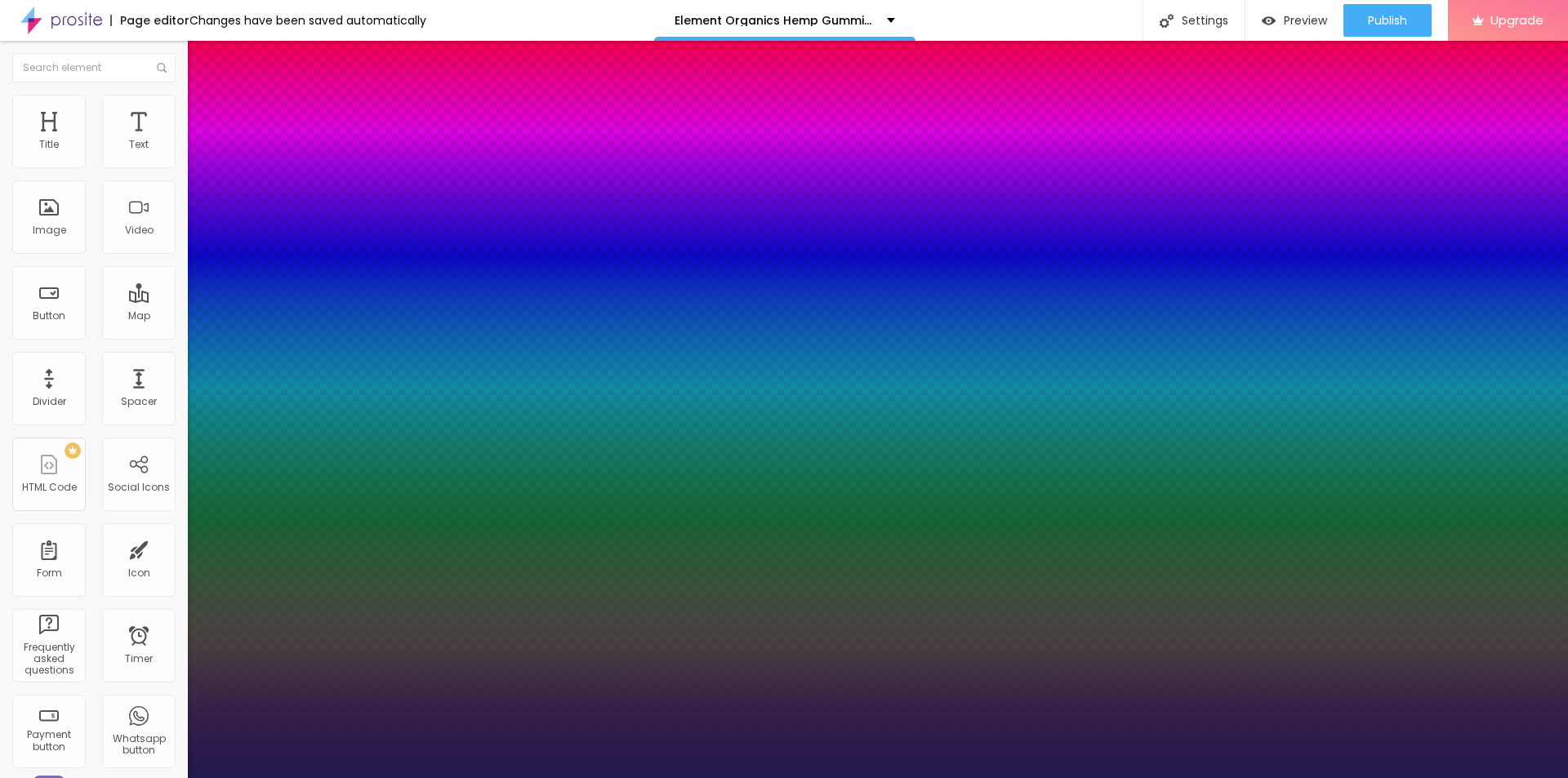
type input "50"
type input "1"
type input "52"
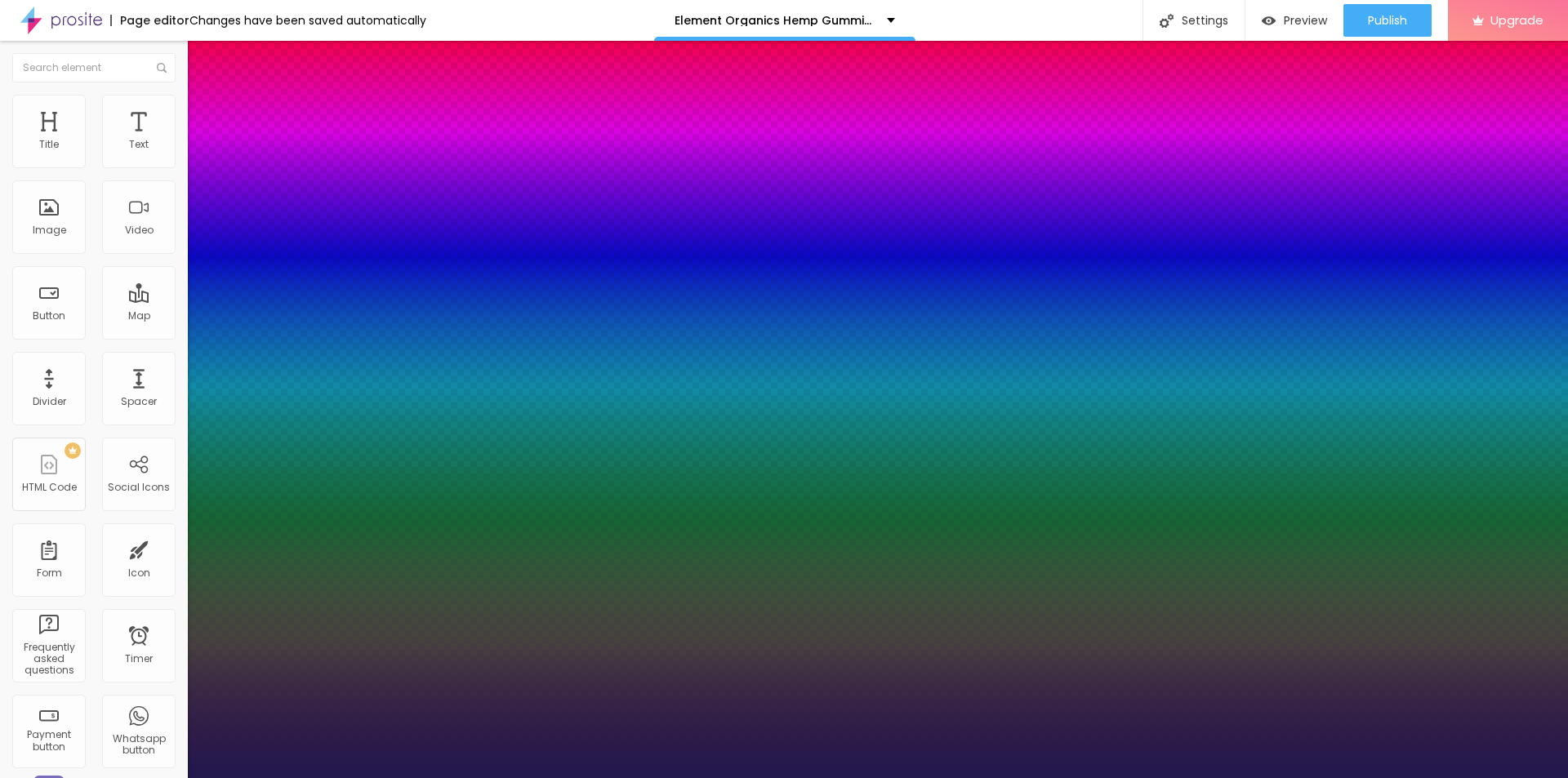
type input "1"
type input "54"
type input "1"
type input "55"
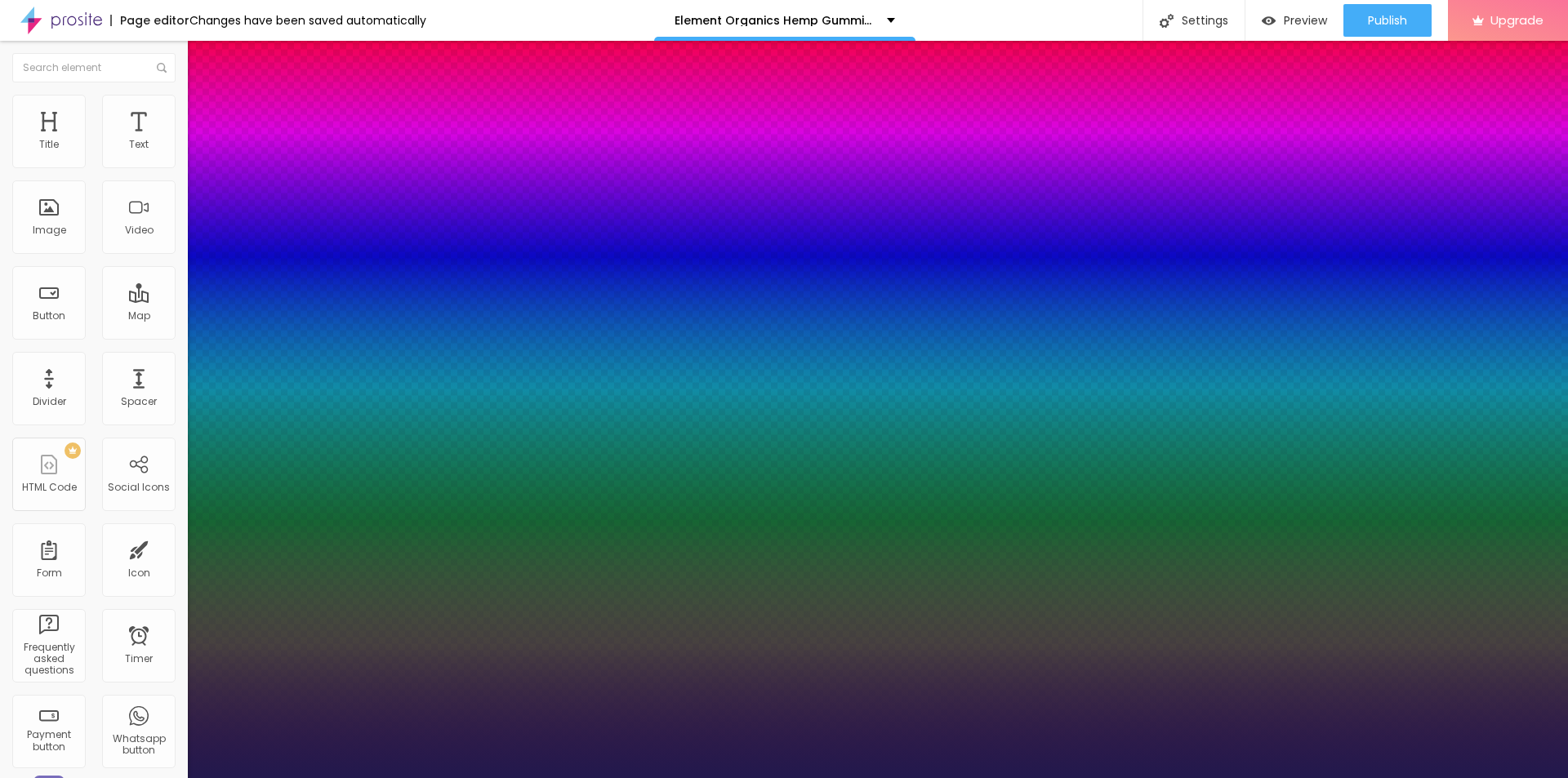
type input "55"
type input "1"
type input "59"
type input "1"
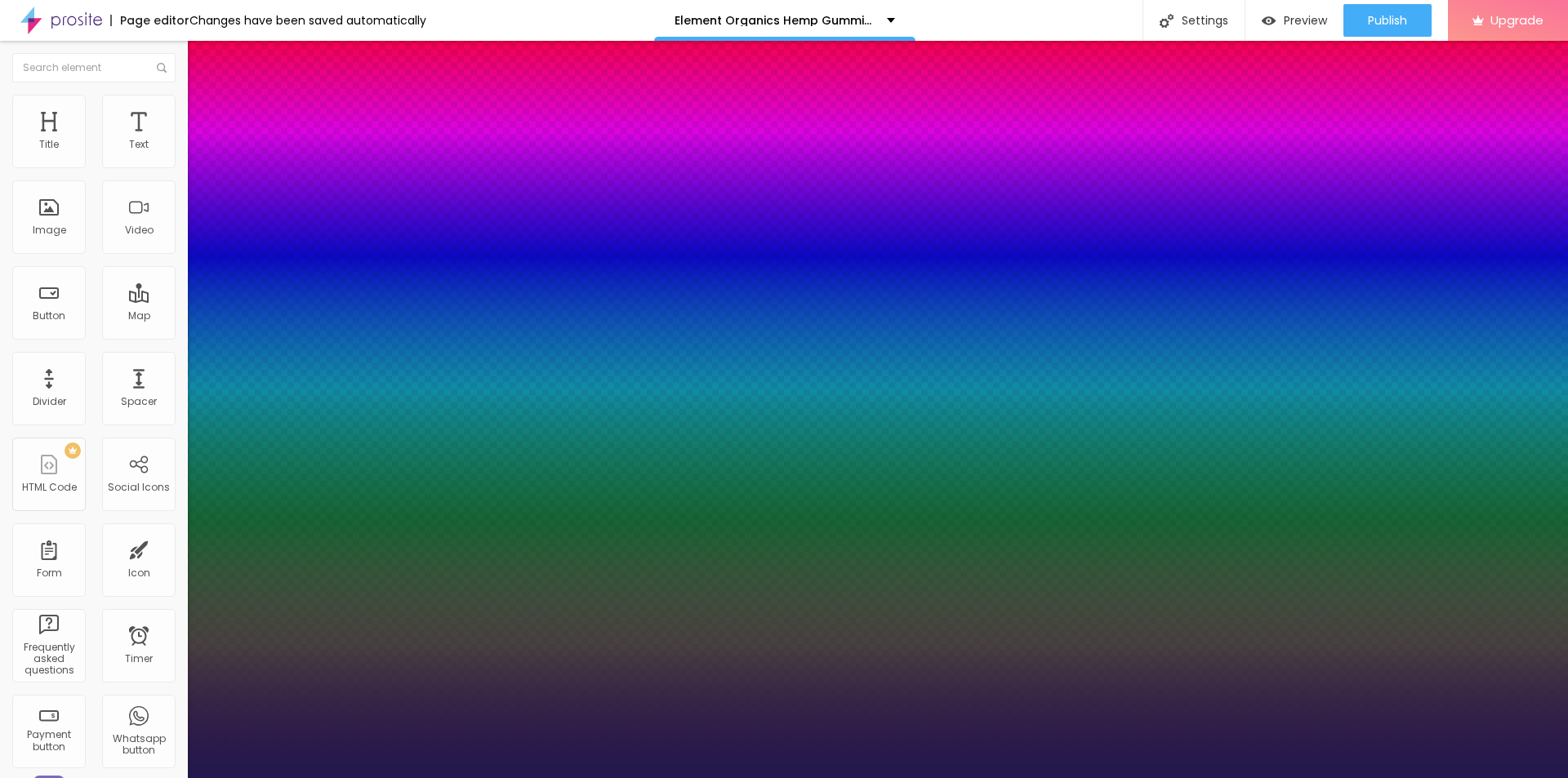
type input "60"
type input "1"
drag, startPoint x: 247, startPoint y: 461, endPoint x: 276, endPoint y: 464, distance: 29.2
type input "60"
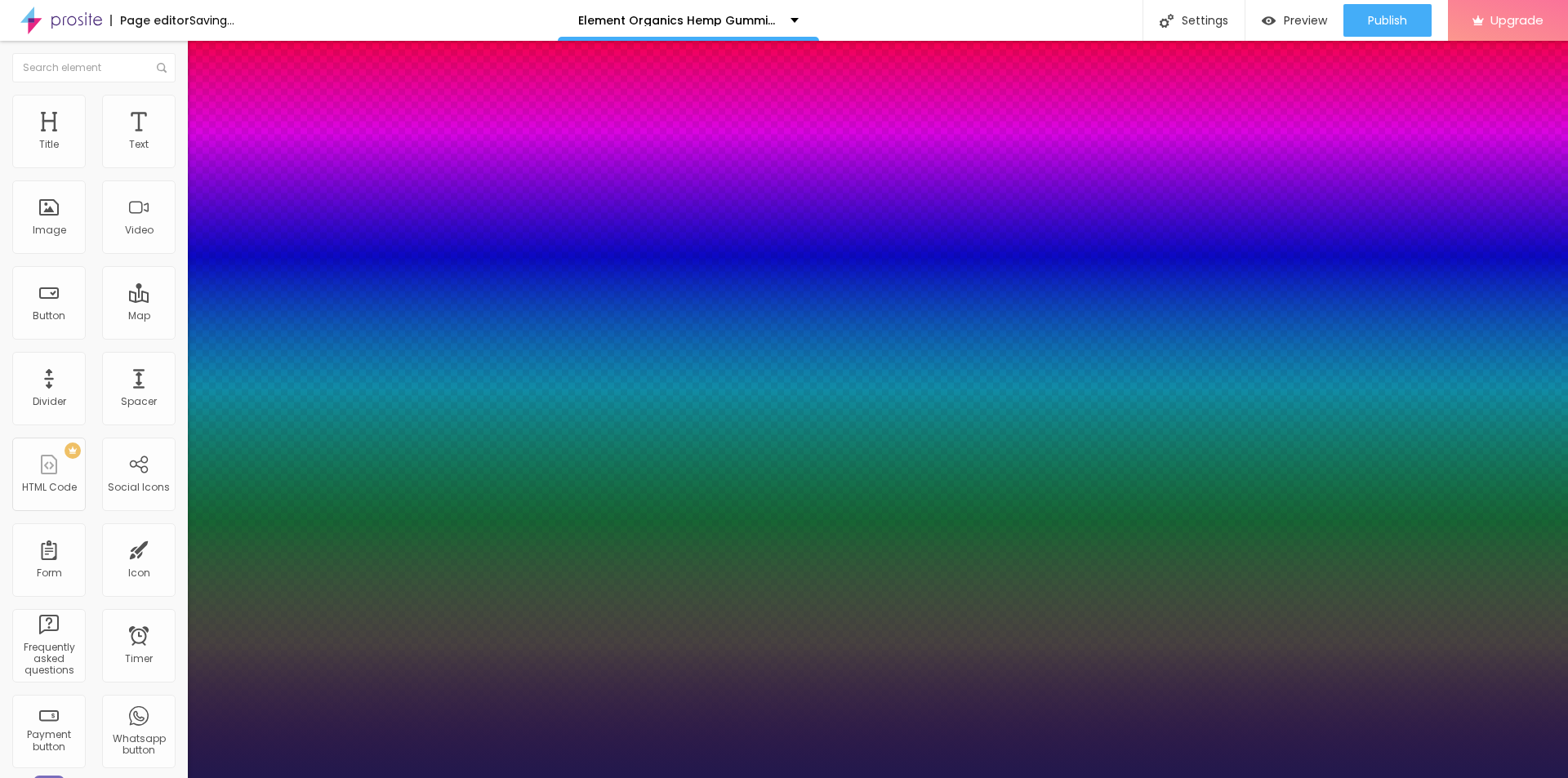
type input "1"
click at [719, 777] on div at bounding box center [784, 778] width 1568 height 0
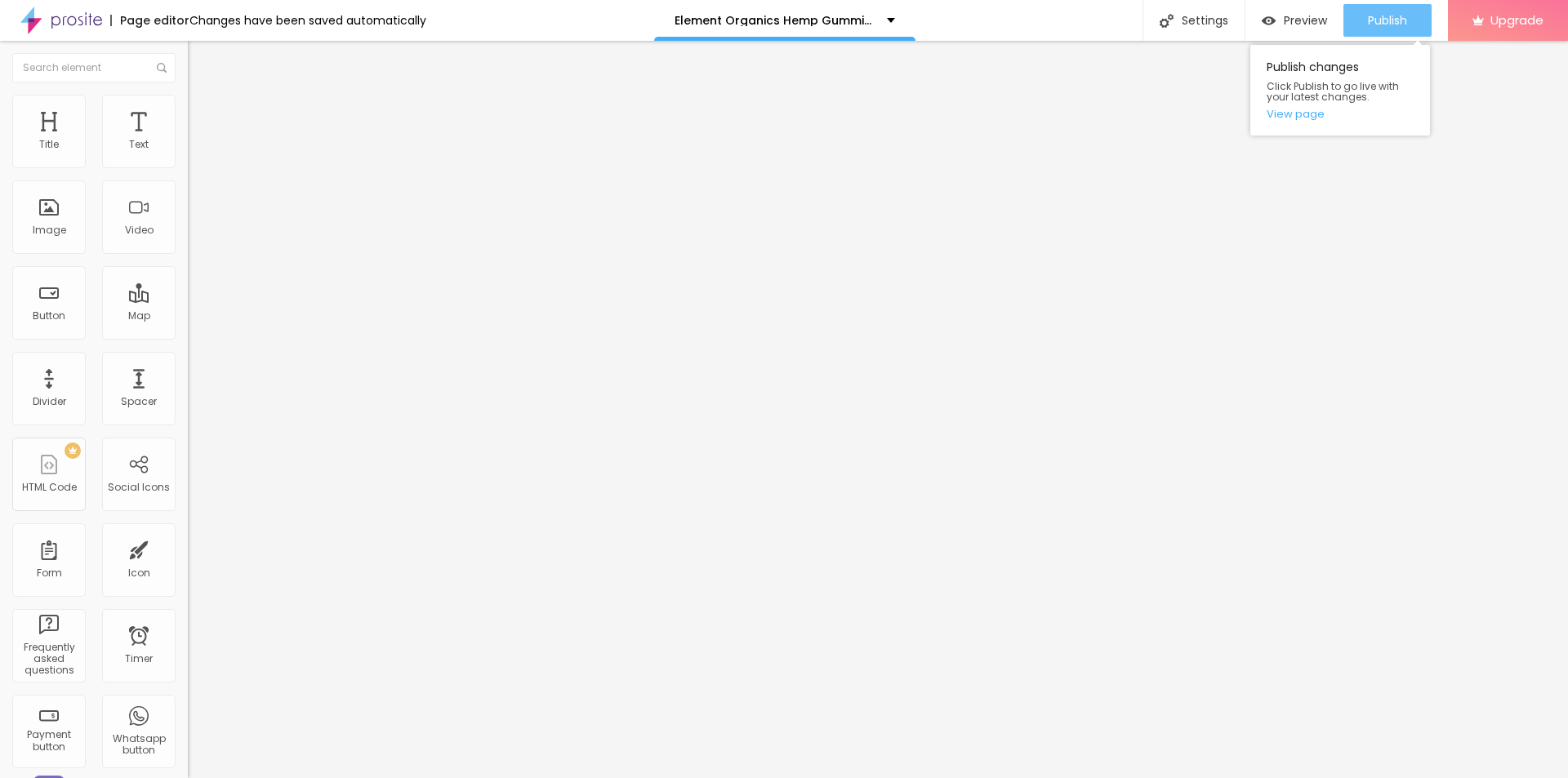
click at [1406, 26] on span "Publish" at bounding box center [1388, 20] width 39 height 13
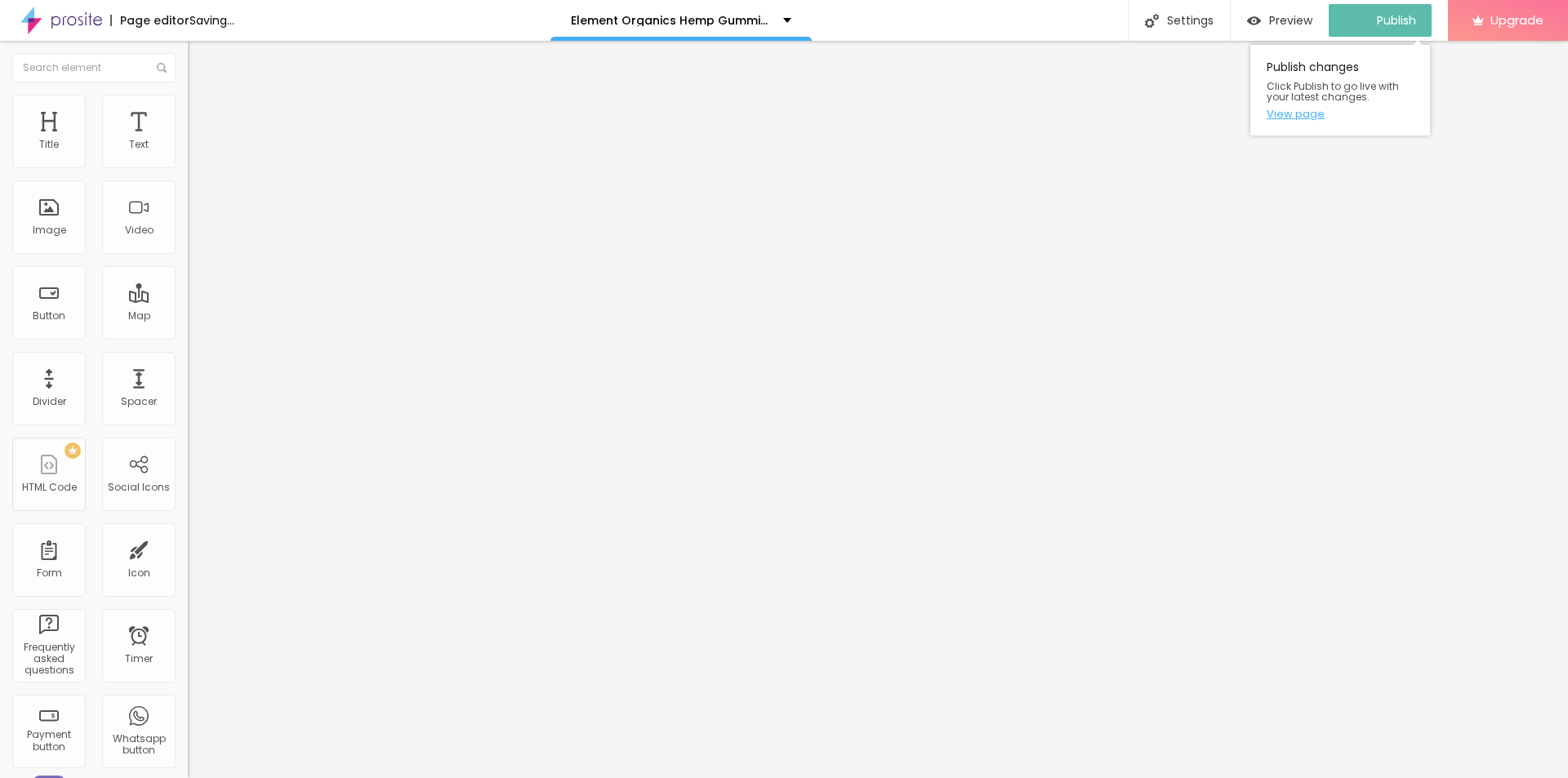
click at [1293, 113] on link "View page" at bounding box center [1340, 114] width 147 height 10
